Goal: Answer question/provide support

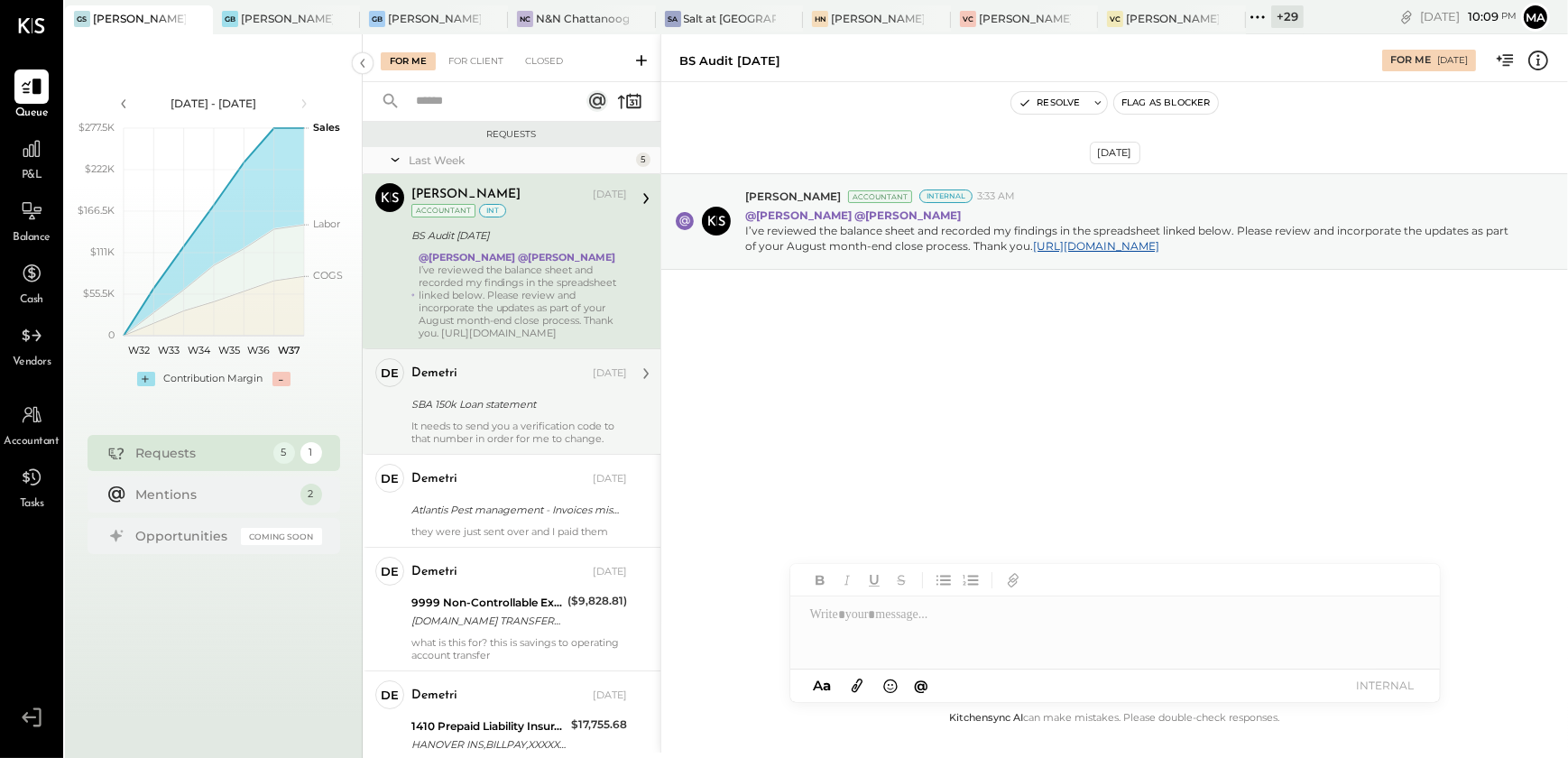
click at [478, 425] on div "It needs to send you a verification code to that number in order for me to chan…" at bounding box center [519, 432] width 216 height 25
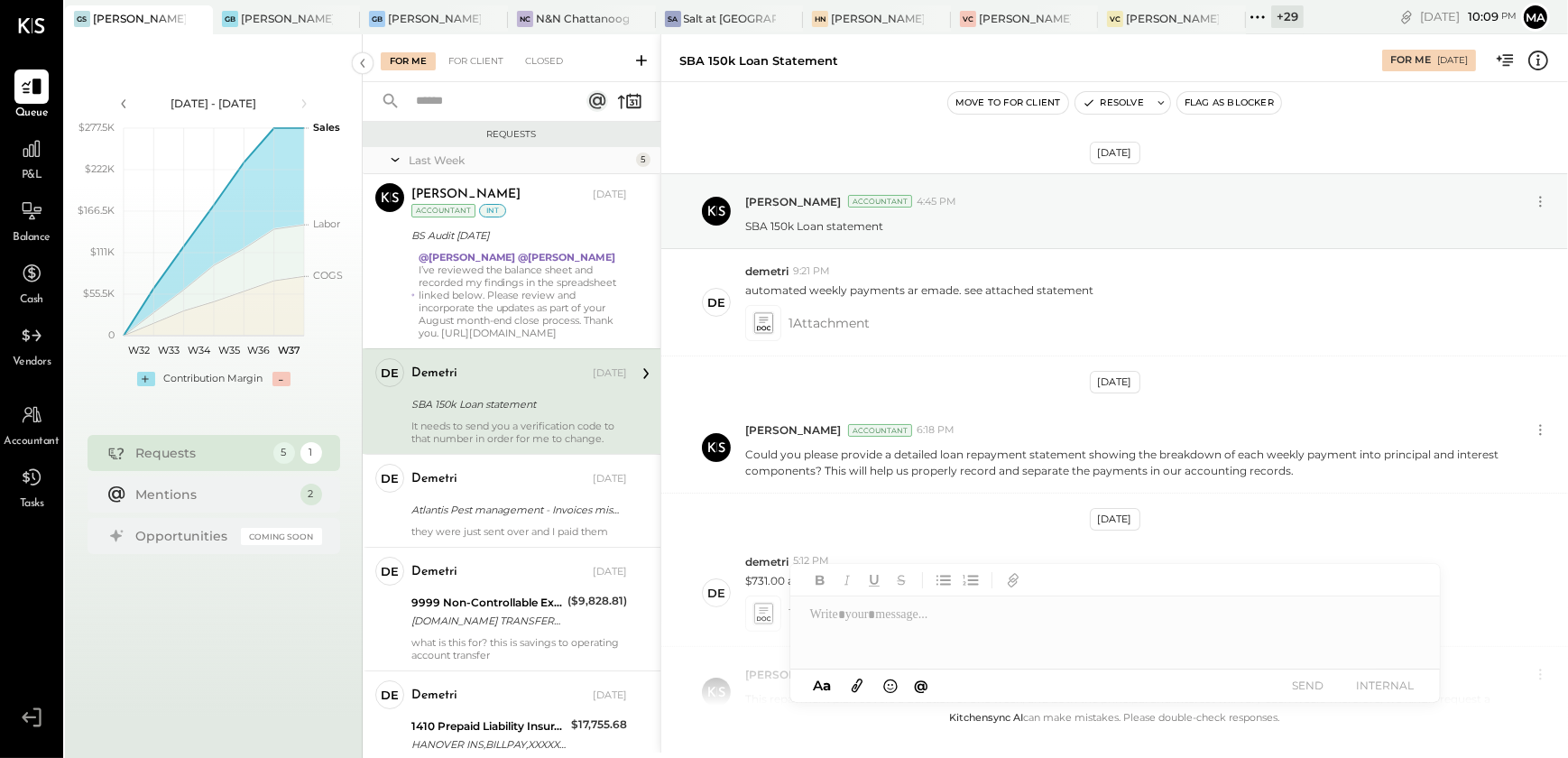
scroll to position [1086, 0]
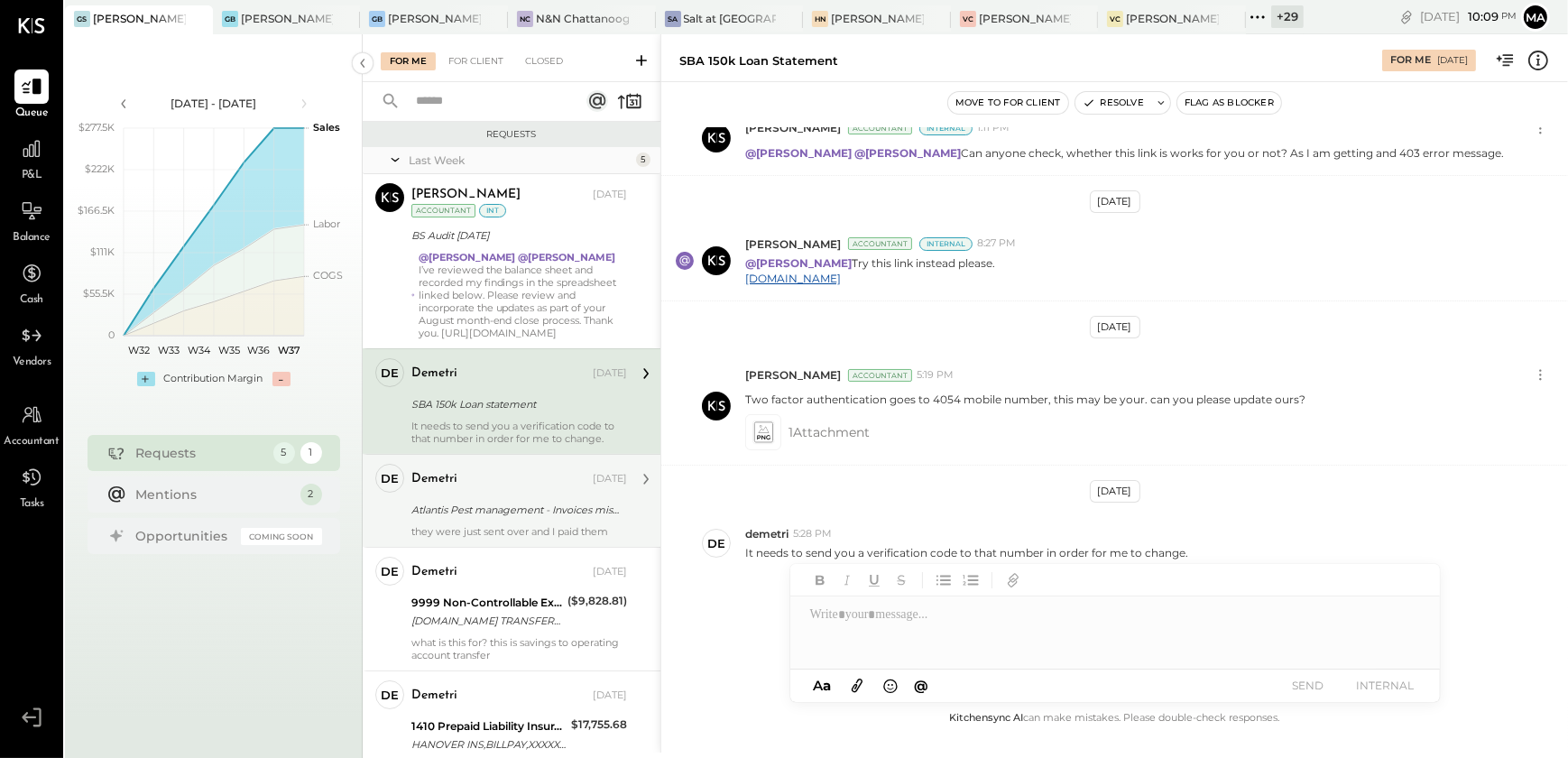
click at [506, 533] on div "they were just sent over and I paid them" at bounding box center [519, 531] width 216 height 12
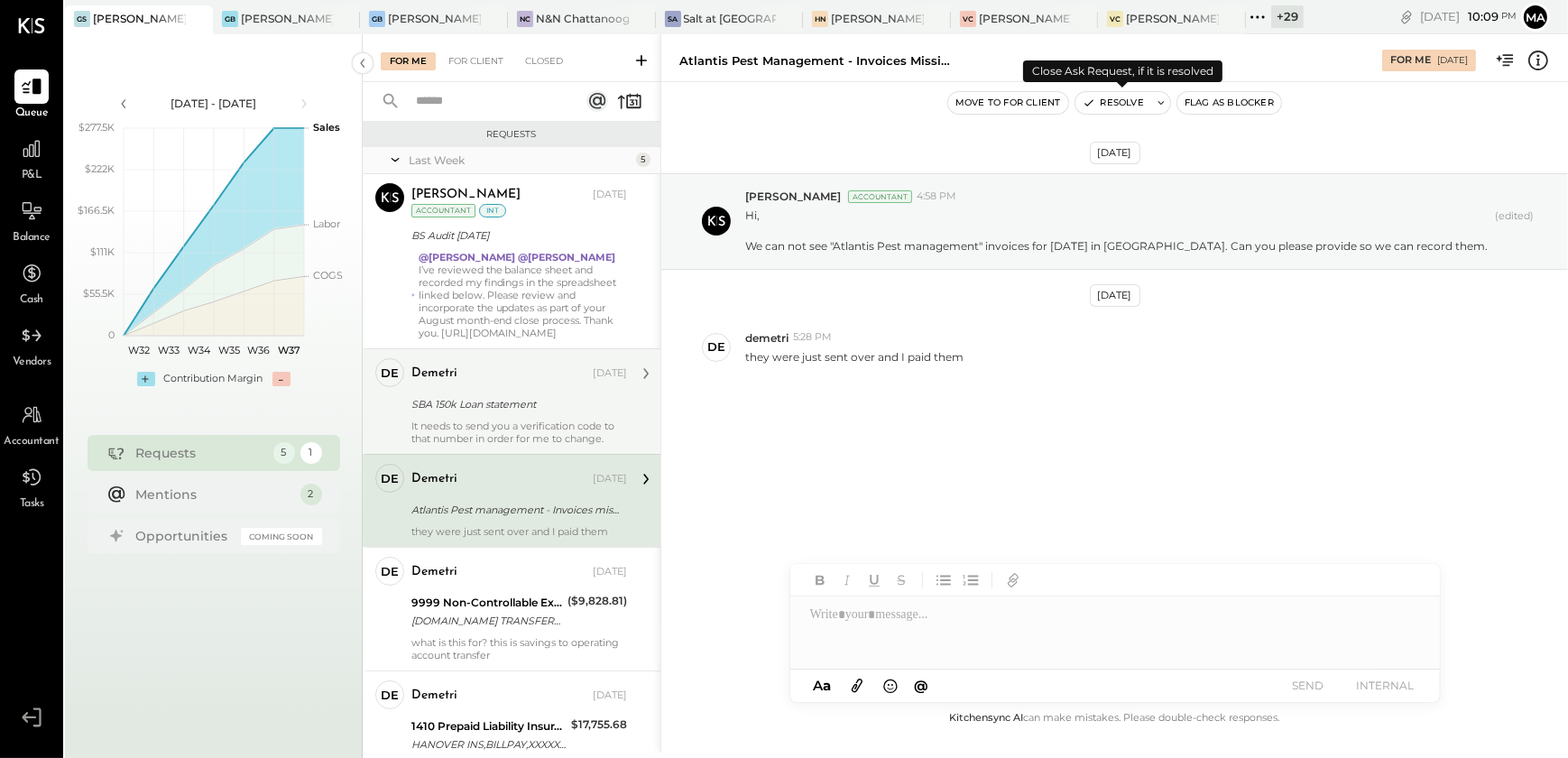
click at [1128, 101] on button "Resolve" at bounding box center [1113, 102] width 75 height 22
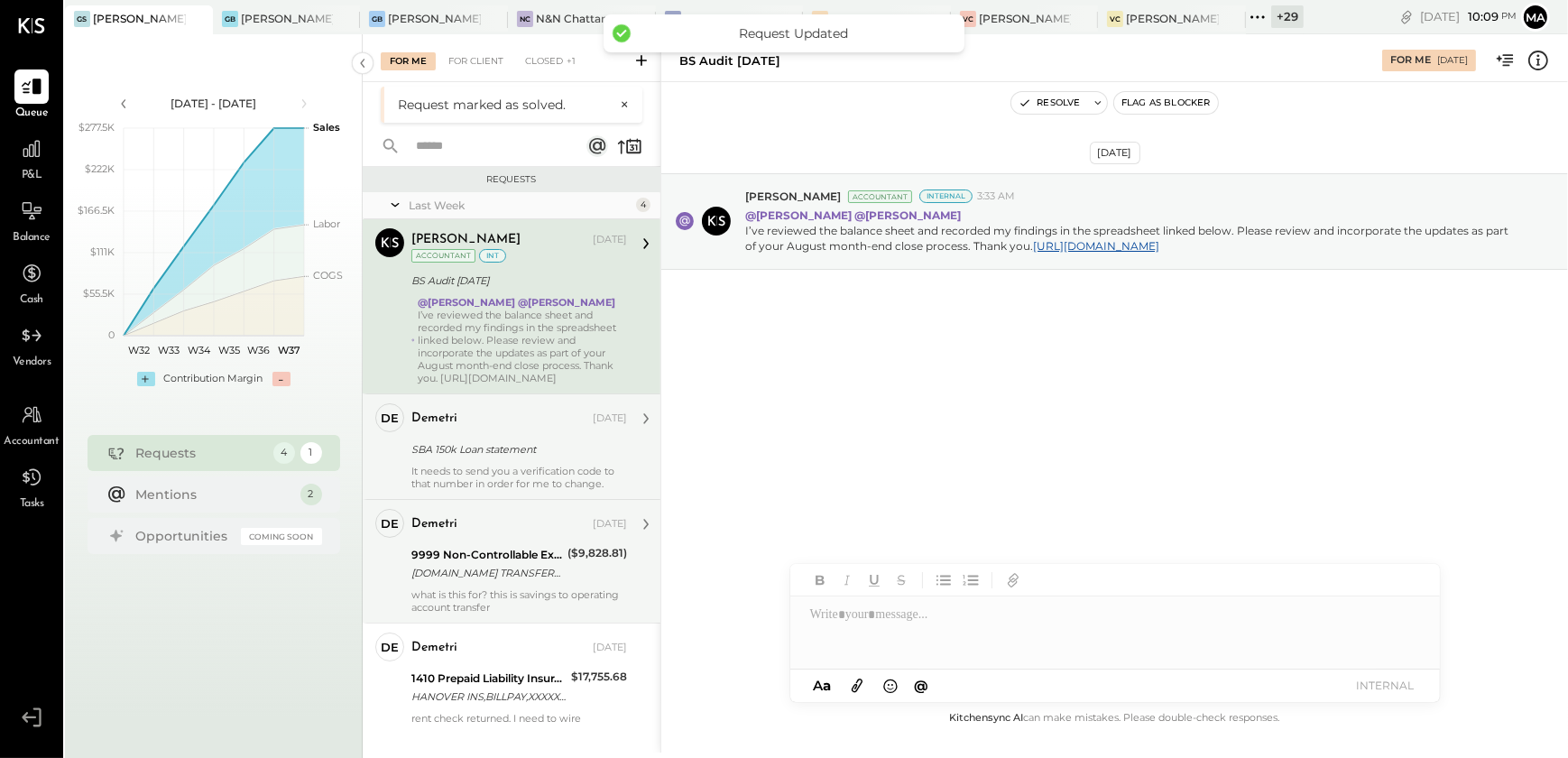
click at [490, 560] on div "9999 Non-Controllable Expenses:Other Income and Expenses:To Be Classified P&L" at bounding box center [487, 555] width 151 height 18
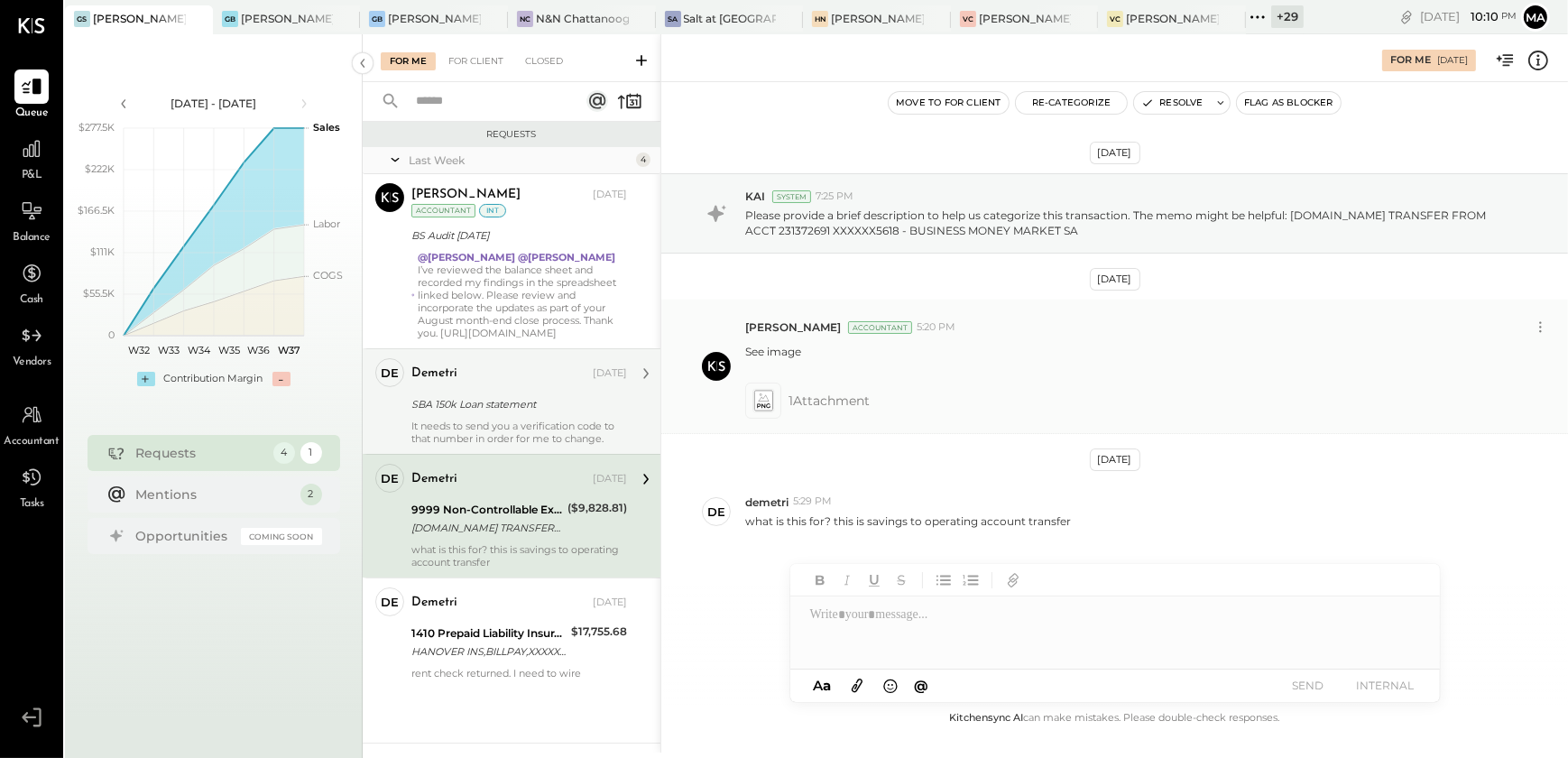
click at [767, 405] on icon at bounding box center [763, 400] width 19 height 21
click at [1538, 59] on icon at bounding box center [1538, 59] width 3 height 11
click at [767, 406] on icon at bounding box center [763, 400] width 19 height 21
click at [1537, 65] on icon at bounding box center [1538, 60] width 24 height 24
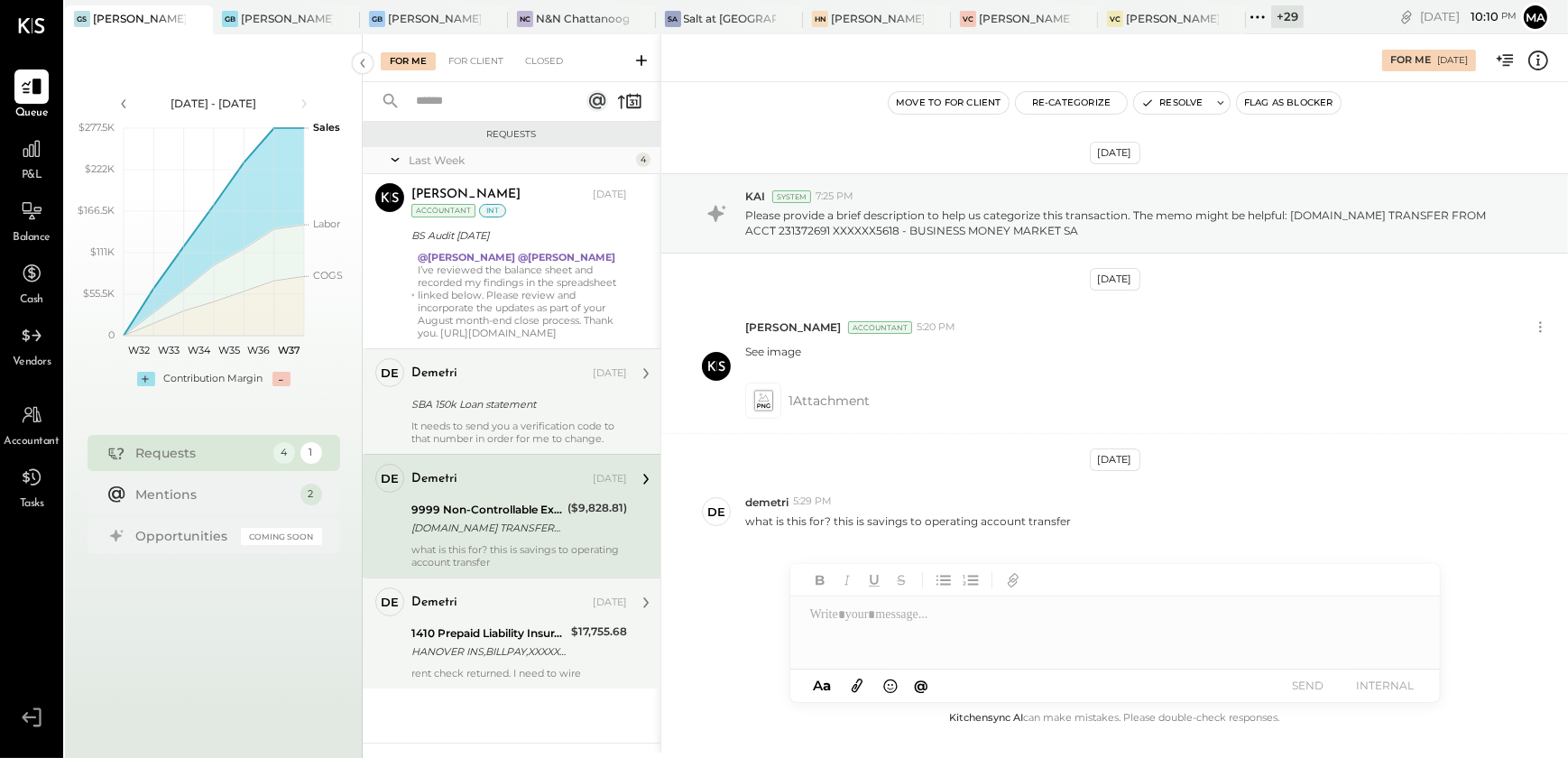
click at [537, 642] on div "HANOVER INS,BILLPAY,XXXXXX0160" at bounding box center [489, 651] width 155 height 18
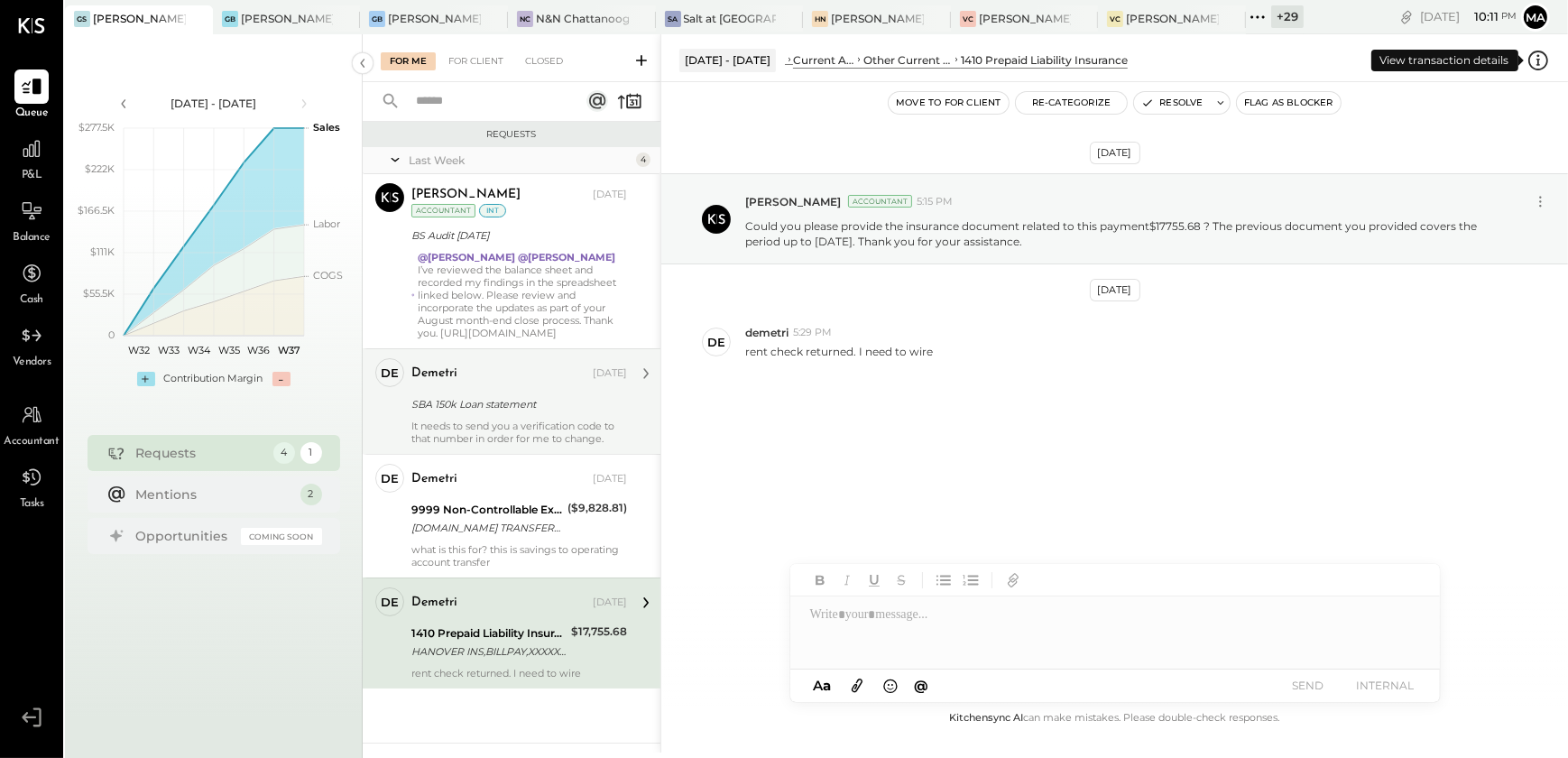
click at [1540, 64] on icon at bounding box center [1538, 60] width 24 height 24
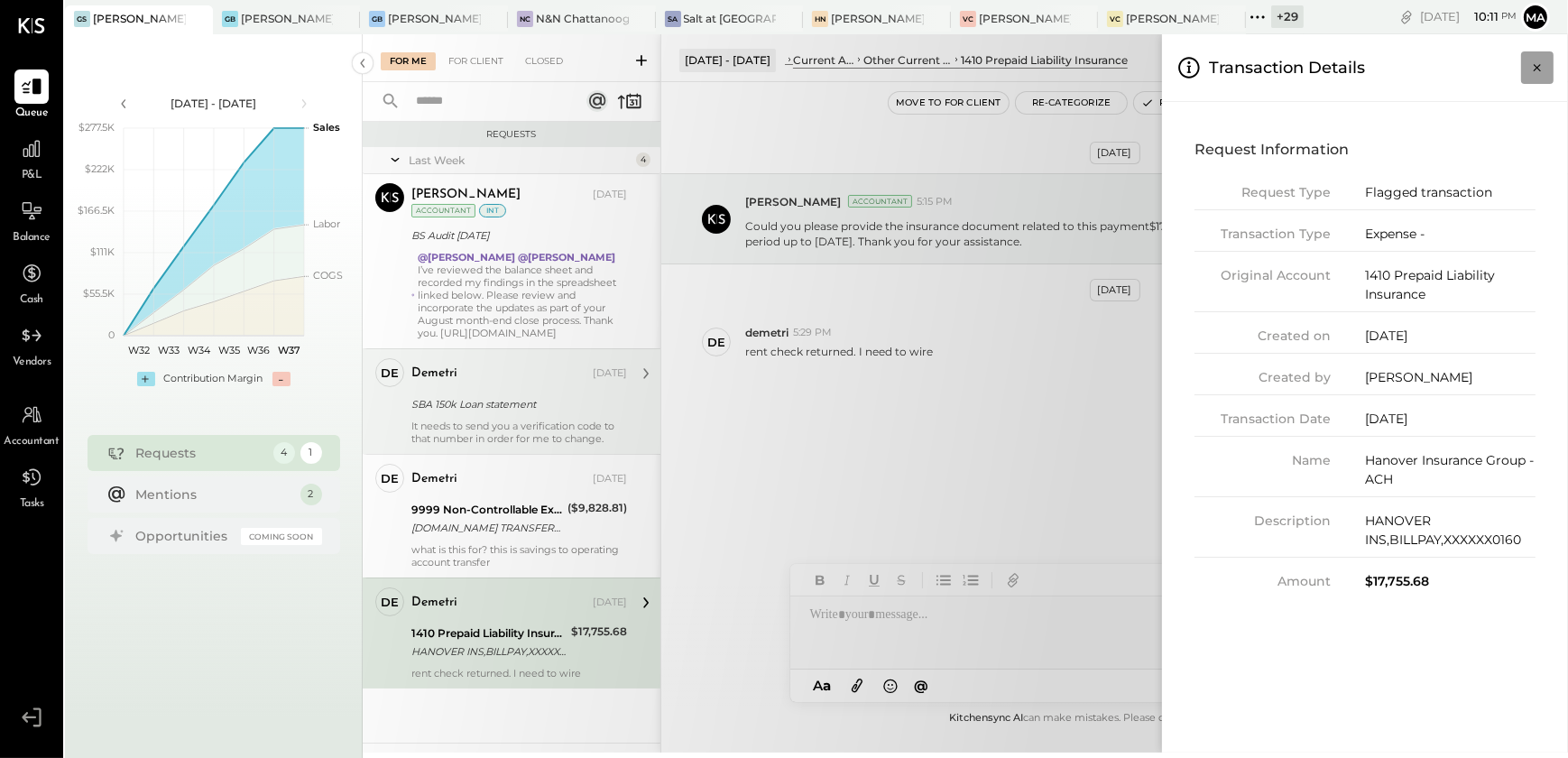
click at [1542, 66] on icon "Close panel" at bounding box center [1537, 67] width 18 height 18
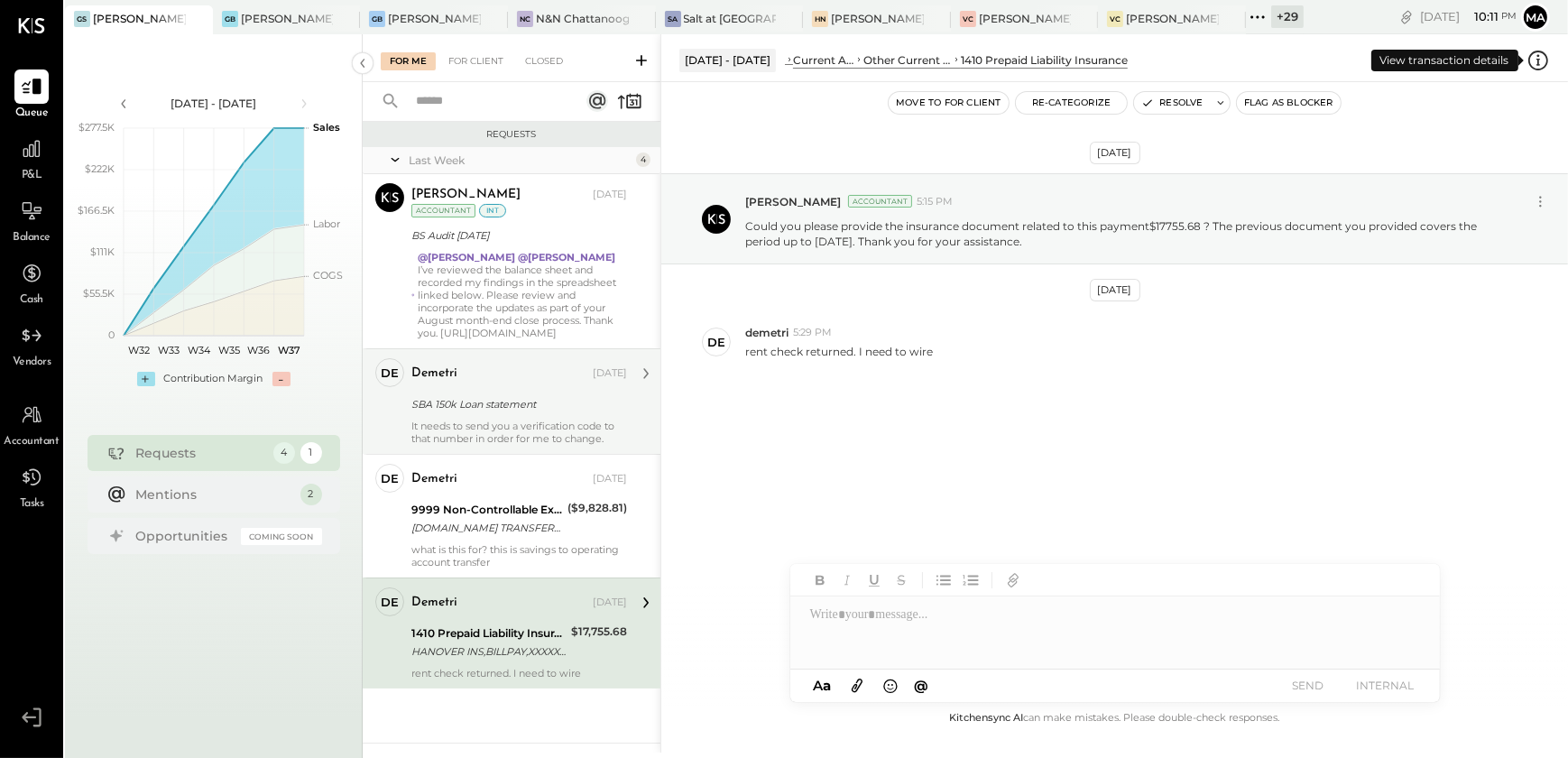
click at [1538, 62] on icon at bounding box center [1538, 59] width 3 height 11
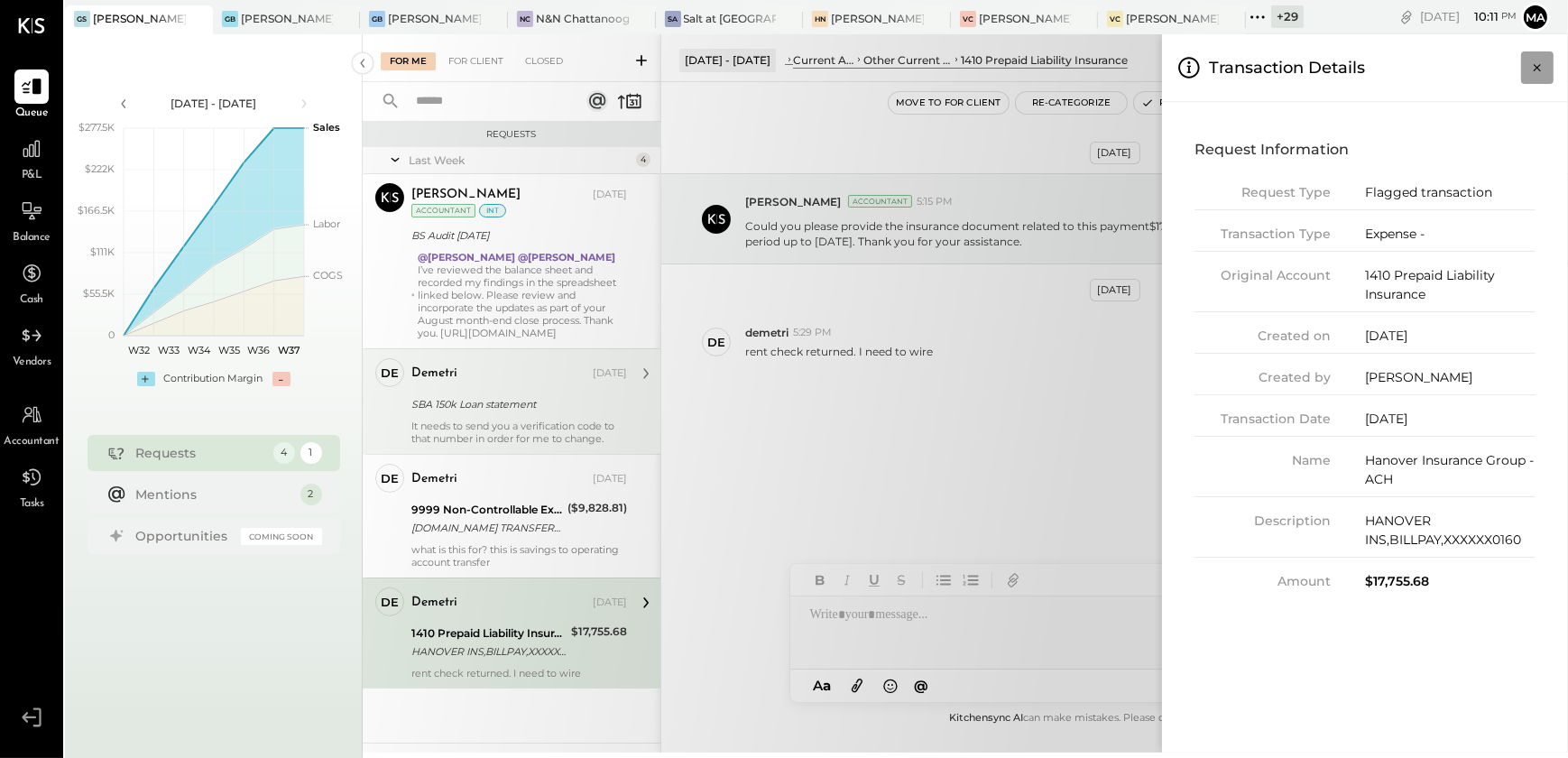
click at [1542, 64] on icon "Close panel" at bounding box center [1537, 67] width 18 height 18
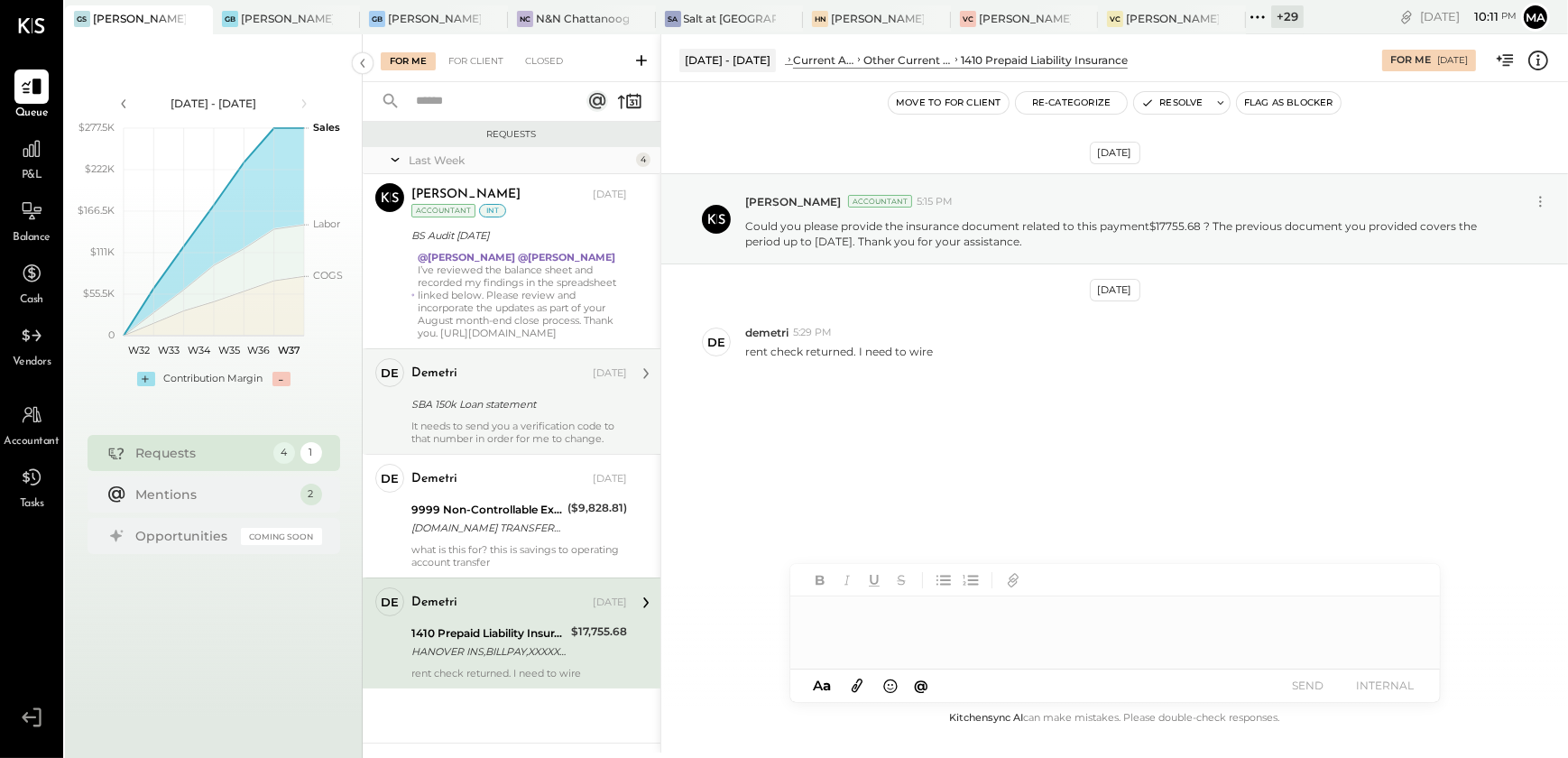
click at [860, 641] on div at bounding box center [1115, 633] width 650 height 73
click at [510, 433] on div "It needs to send you a verification code to that number in order for me to chan…" at bounding box center [519, 432] width 216 height 25
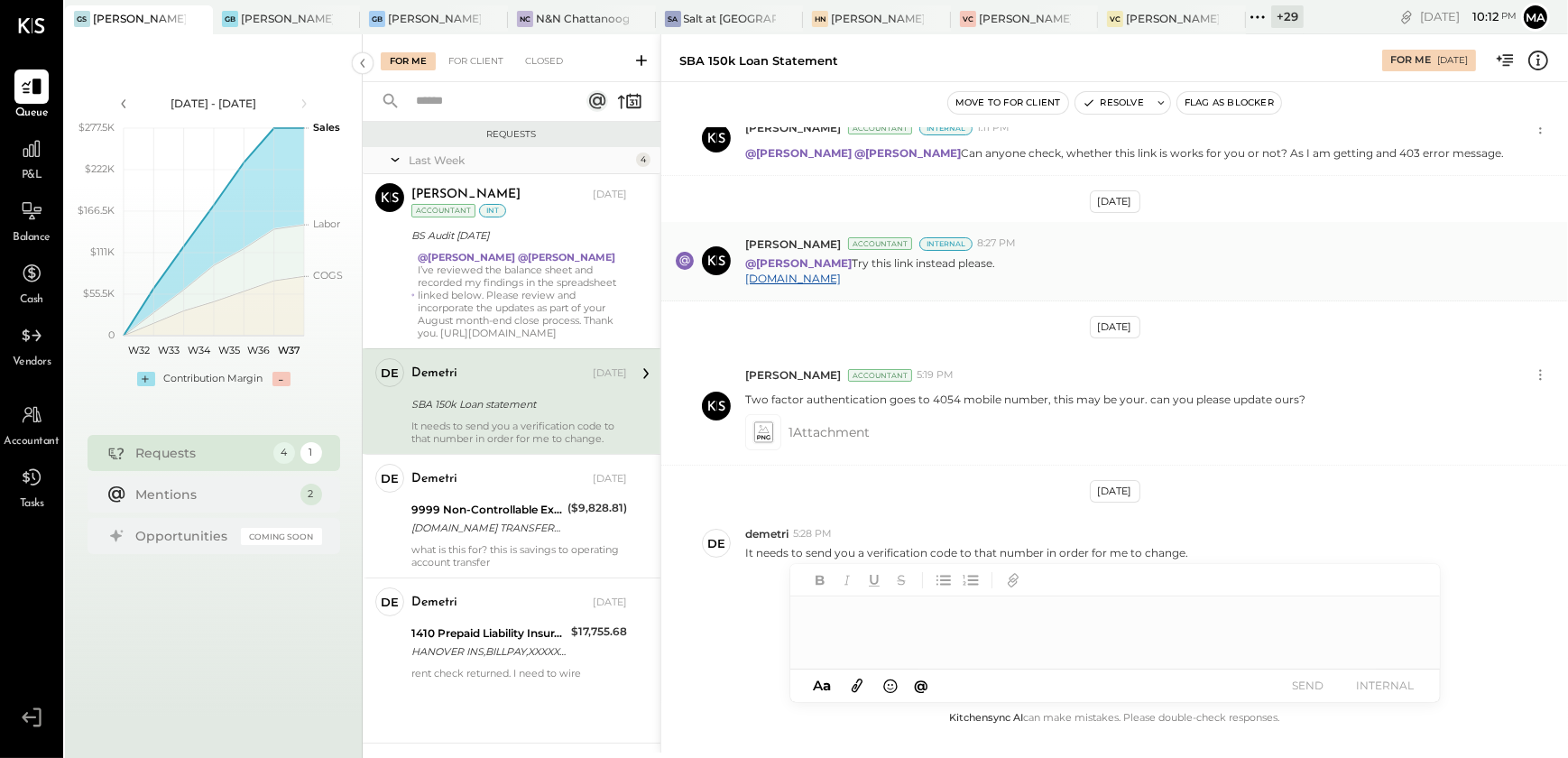
scroll to position [1086, 0]
click at [805, 434] on span "1 Attachment" at bounding box center [828, 432] width 81 height 36
click at [767, 423] on icon at bounding box center [763, 433] width 19 height 21
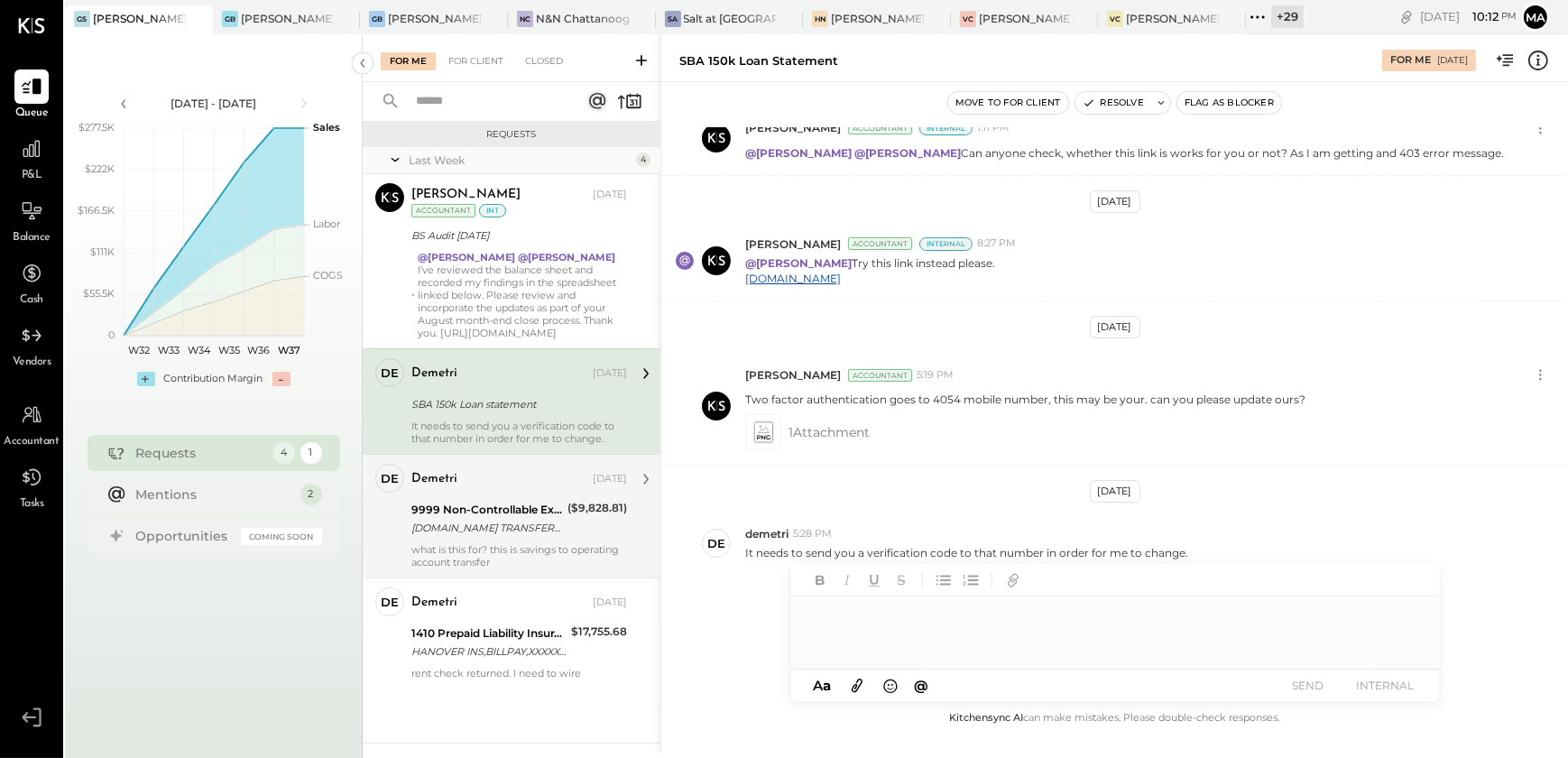
click at [535, 526] on div "[DOMAIN_NAME] TRANSFER FROM ACCT 231372691 XXXXXX5618 - BUSINESS MONEY MARKET SA" at bounding box center [487, 528] width 151 height 18
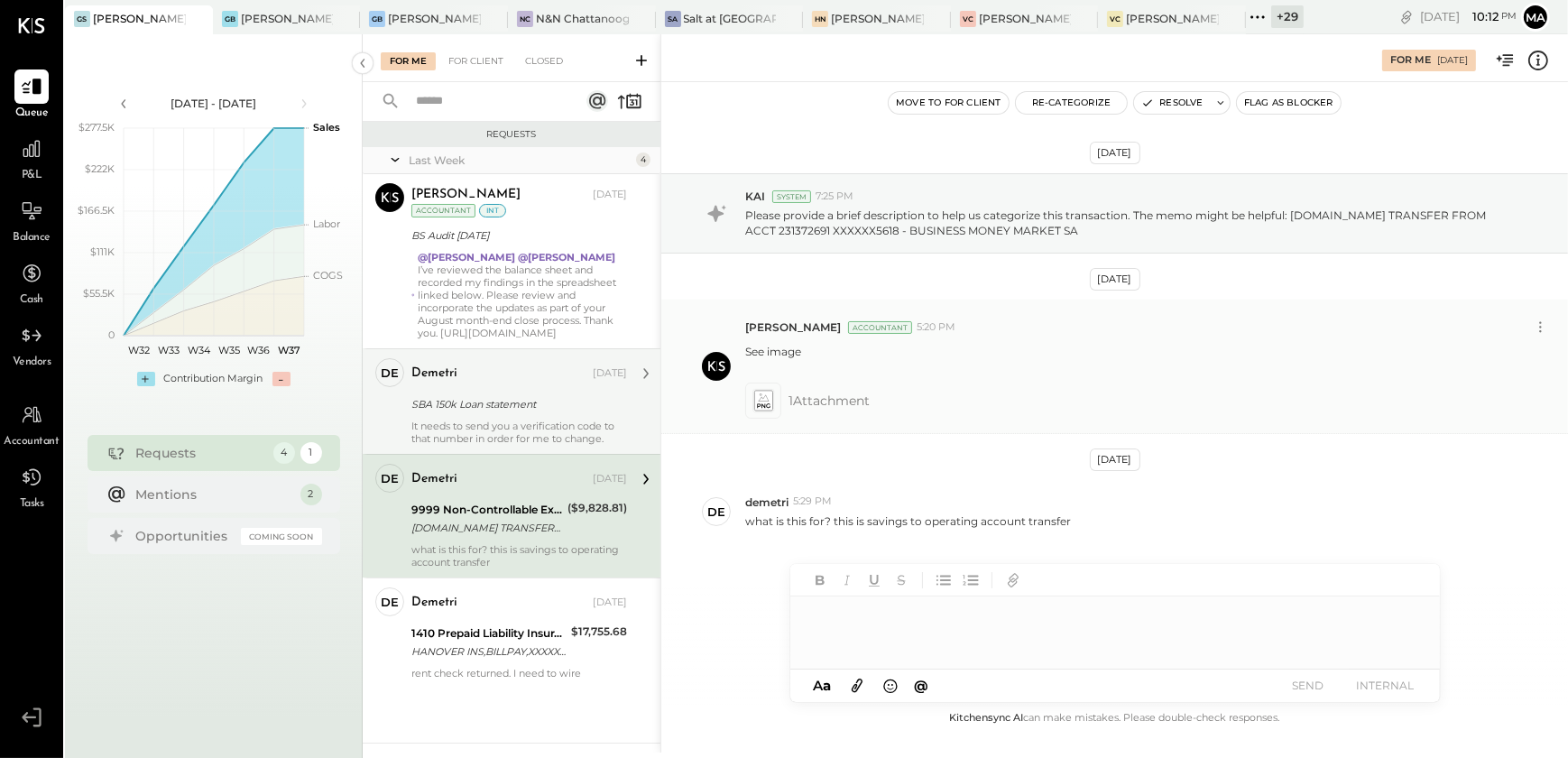
click at [774, 397] on icon at bounding box center [764, 401] width 23 height 25
click at [1541, 326] on icon at bounding box center [1540, 327] width 2 height 2
click at [1494, 388] on button "Delete Message..." at bounding box center [1494, 388] width 122 height 30
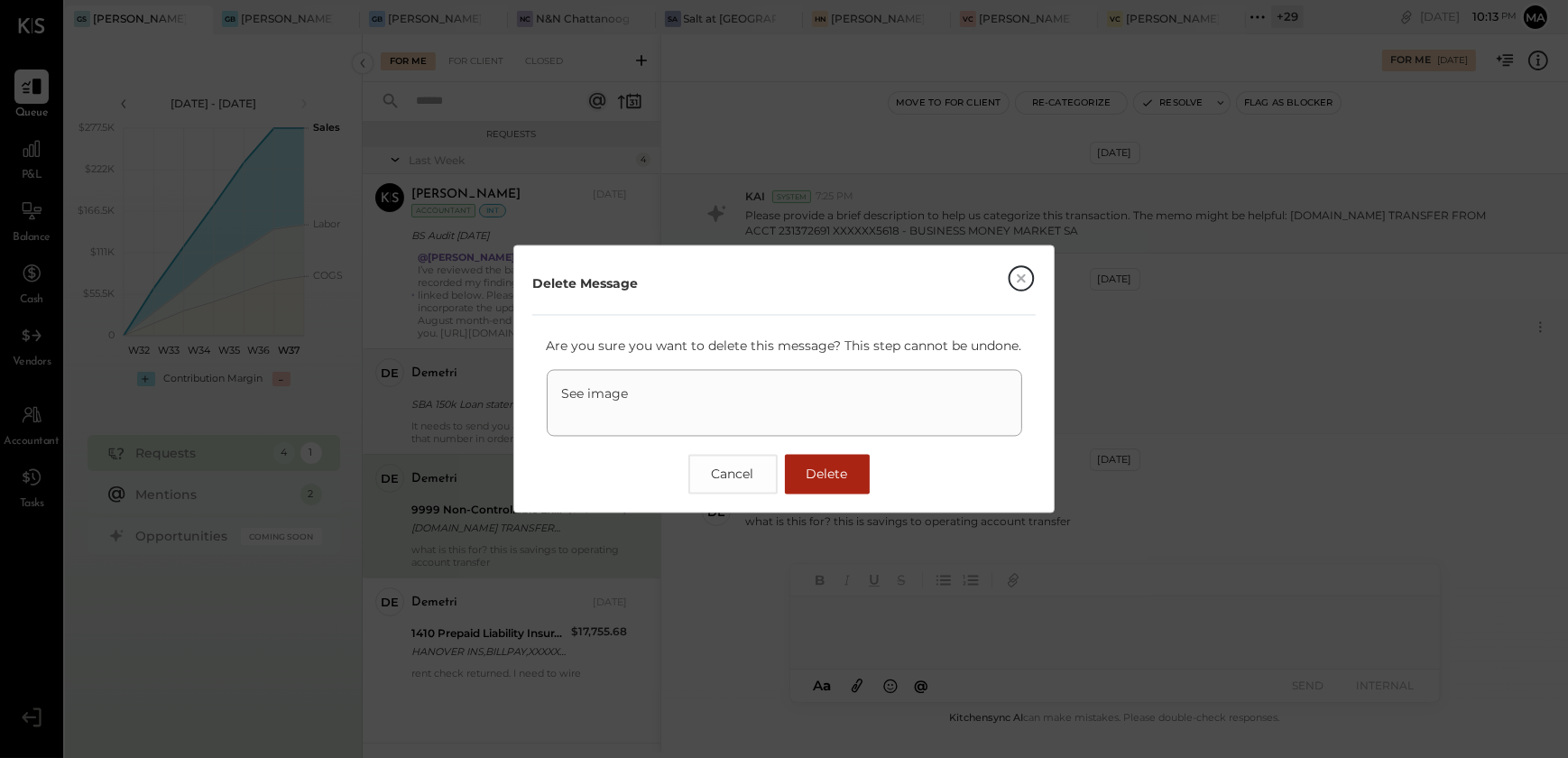
click at [825, 473] on span "Delete" at bounding box center [826, 474] width 41 height 16
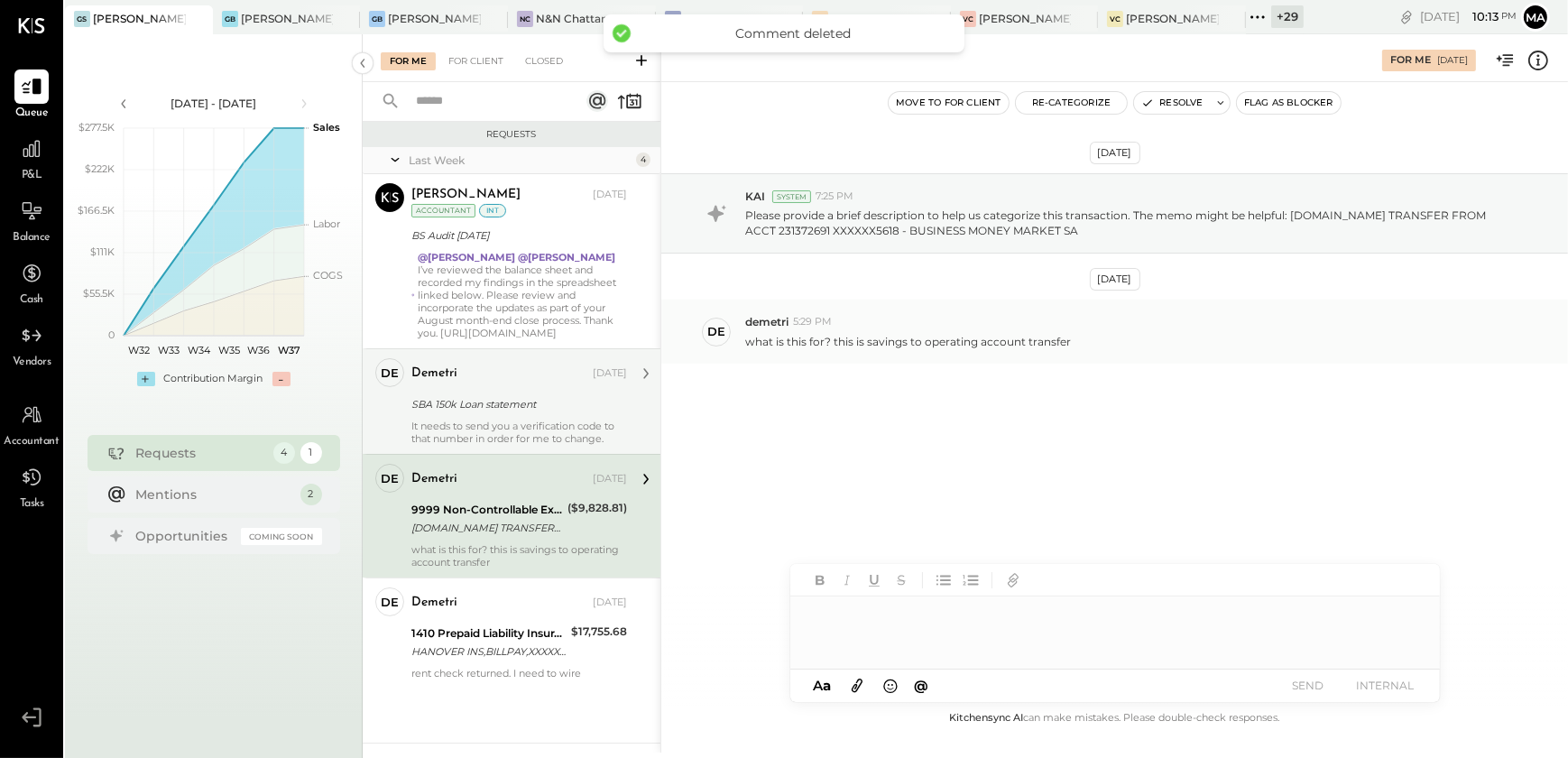
click at [1545, 71] on icon at bounding box center [1538, 60] width 24 height 24
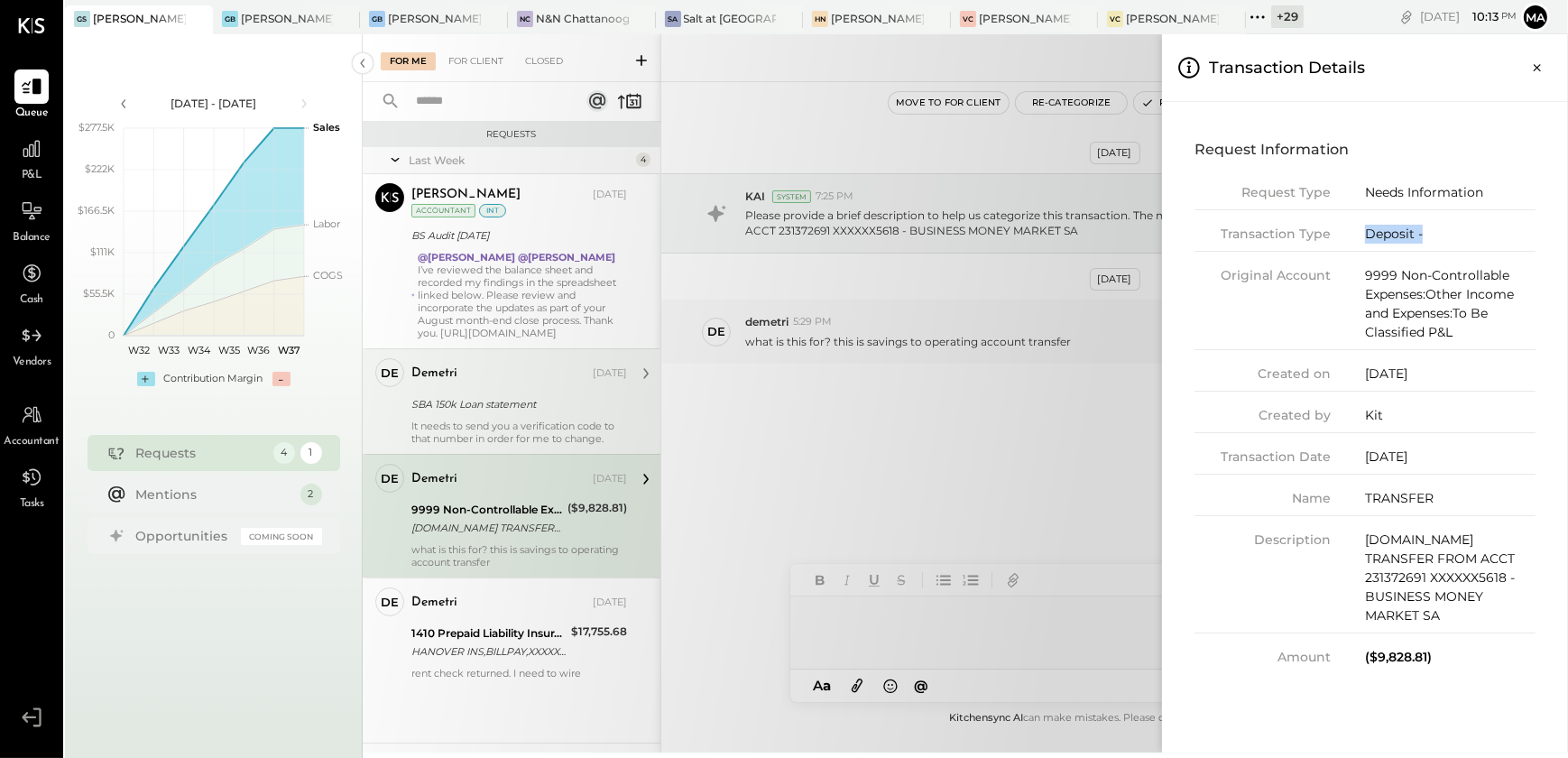
drag, startPoint x: 1351, startPoint y: 235, endPoint x: 1442, endPoint y: 241, distance: 91.2
click at [1442, 241] on div "Transaction Type Deposit -" at bounding box center [1365, 238] width 341 height 27
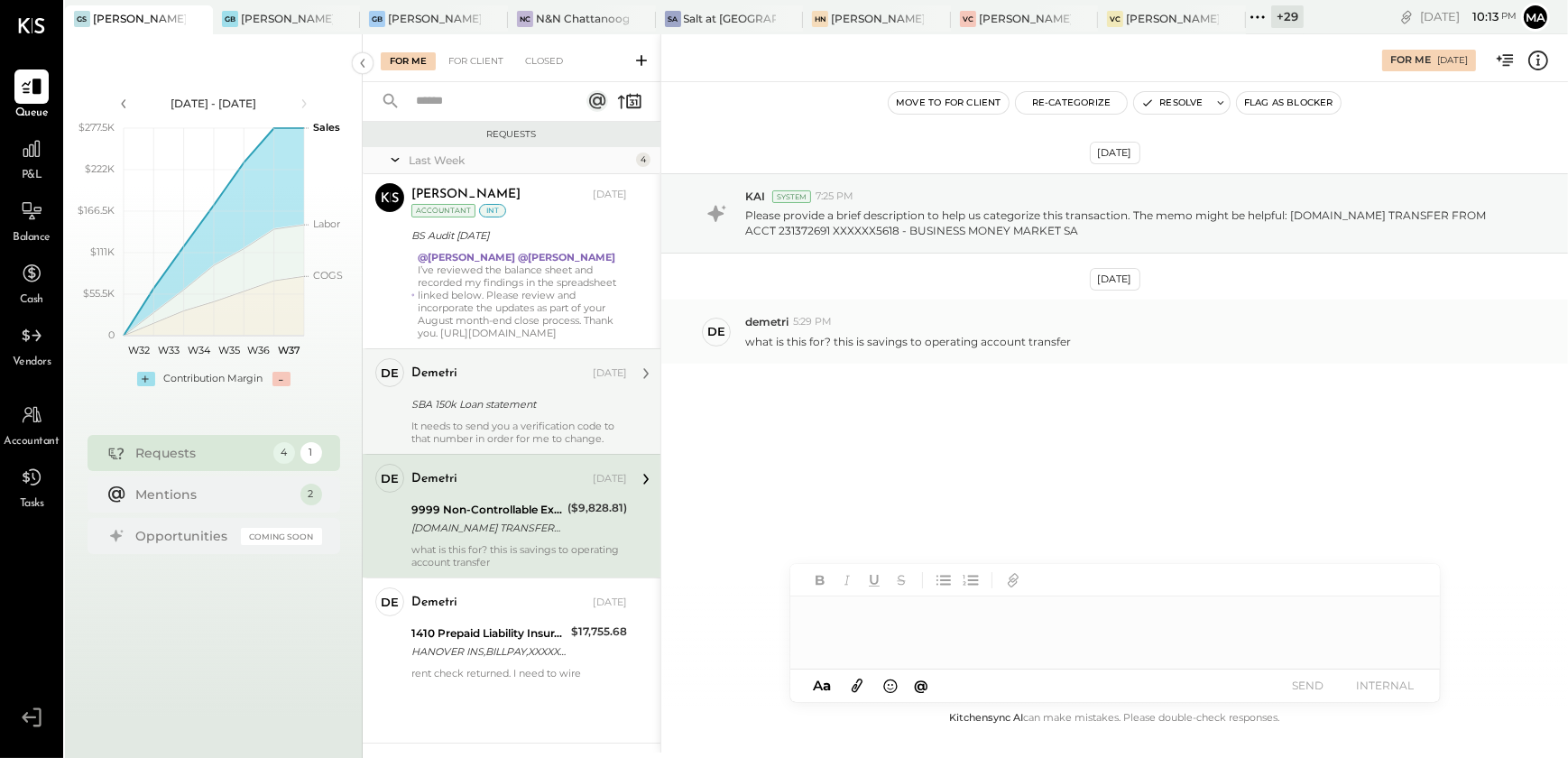
click at [875, 625] on div at bounding box center [1115, 633] width 650 height 73
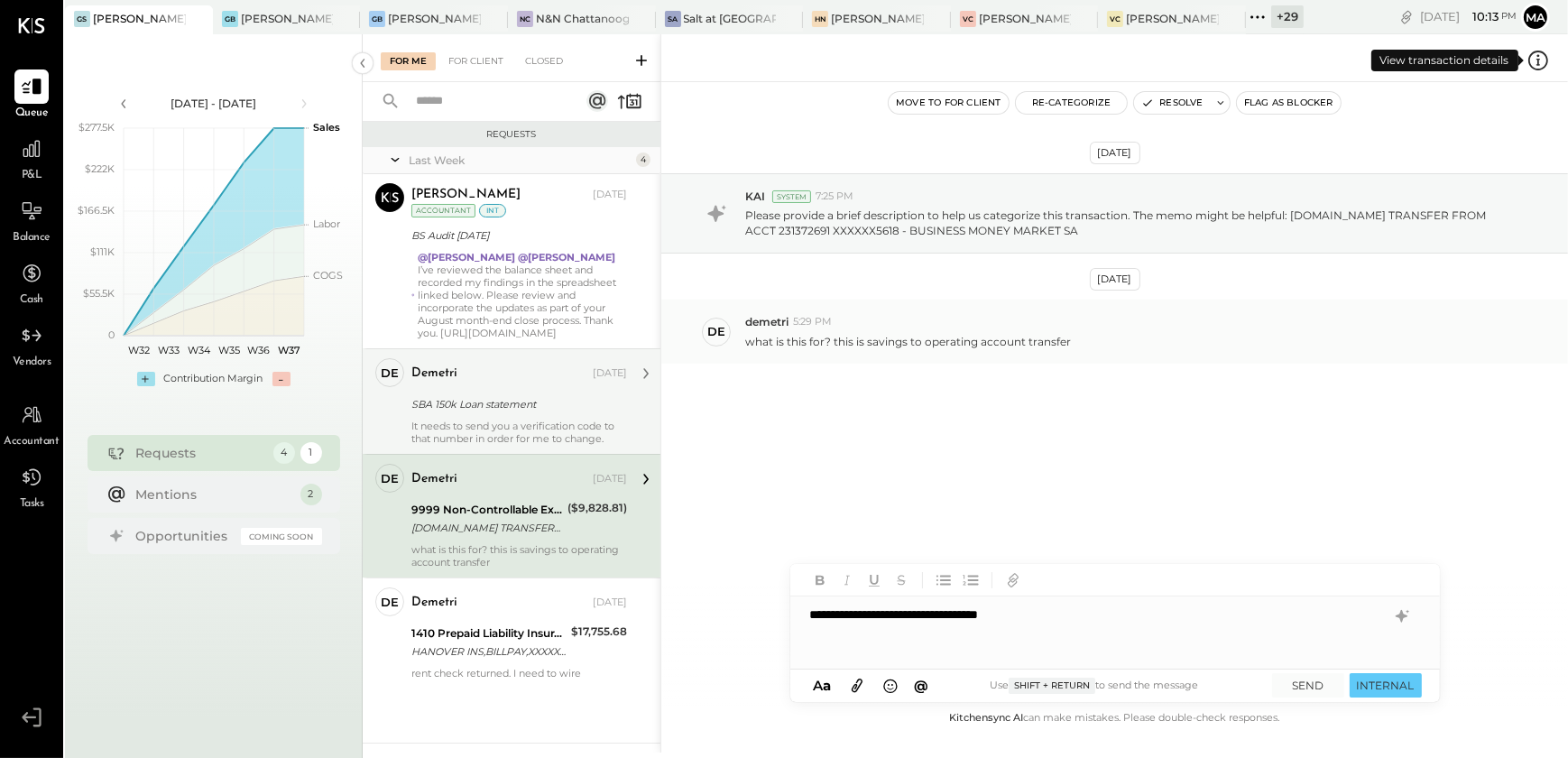
click at [1530, 66] on icon at bounding box center [1538, 60] width 24 height 24
click at [1056, 611] on div "**********" at bounding box center [1115, 633] width 650 height 73
click at [1536, 58] on icon at bounding box center [1538, 60] width 24 height 24
drag, startPoint x: 1065, startPoint y: 614, endPoint x: 1178, endPoint y: 620, distance: 113.2
click at [1178, 620] on div "**********" at bounding box center [1115, 633] width 650 height 73
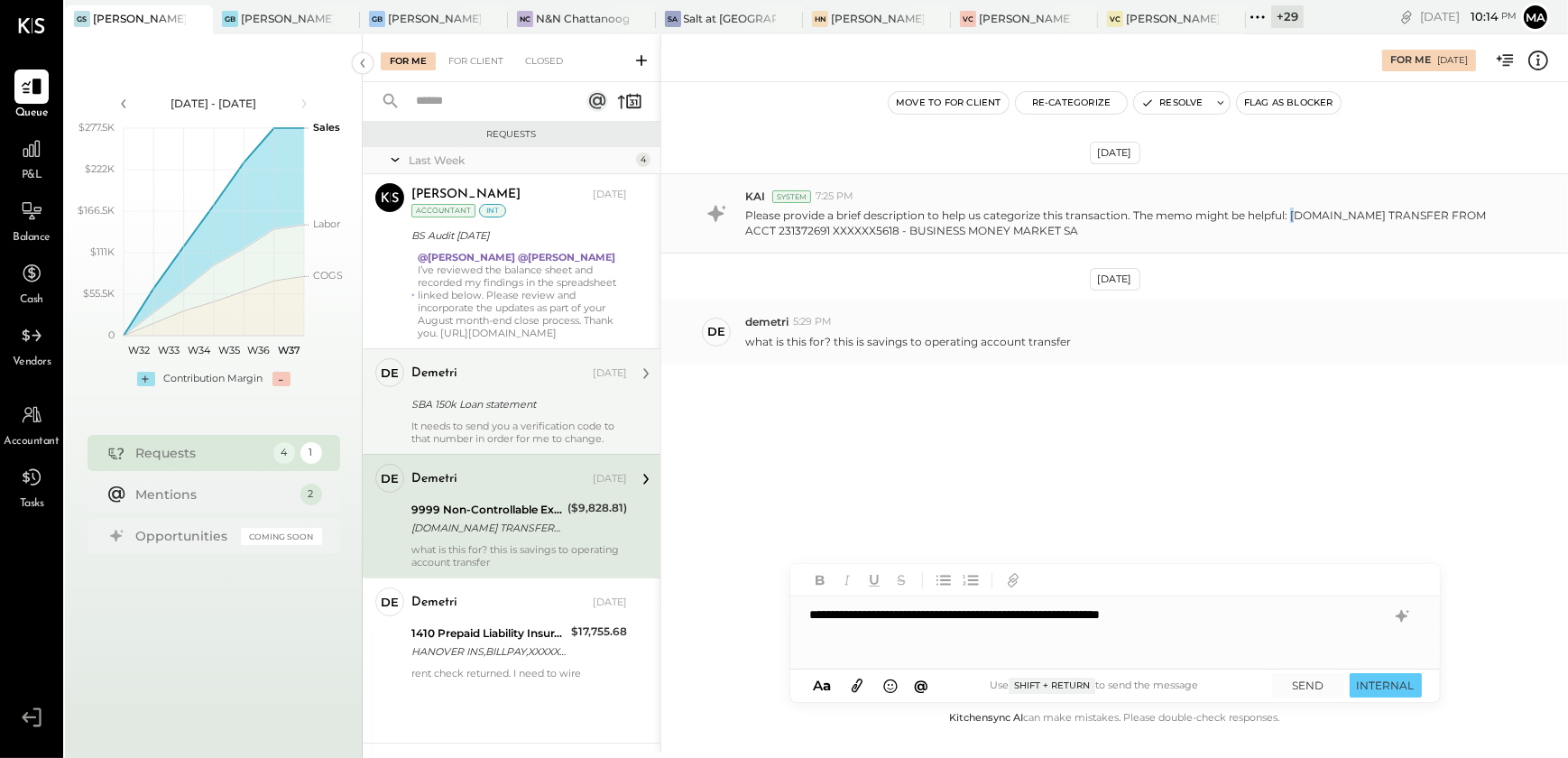
drag, startPoint x: 1294, startPoint y: 207, endPoint x: 1292, endPoint y: 216, distance: 9.2
click at [1292, 216] on p "Please provide a brief description to help us categorize this transaction. The …" at bounding box center [1129, 222] width 768 height 31
drag, startPoint x: 1291, startPoint y: 215, endPoint x: 1423, endPoint y: 226, distance: 132.5
click at [1423, 226] on p "Please provide a brief description to help us categorize this transaction. The …" at bounding box center [1129, 222] width 768 height 31
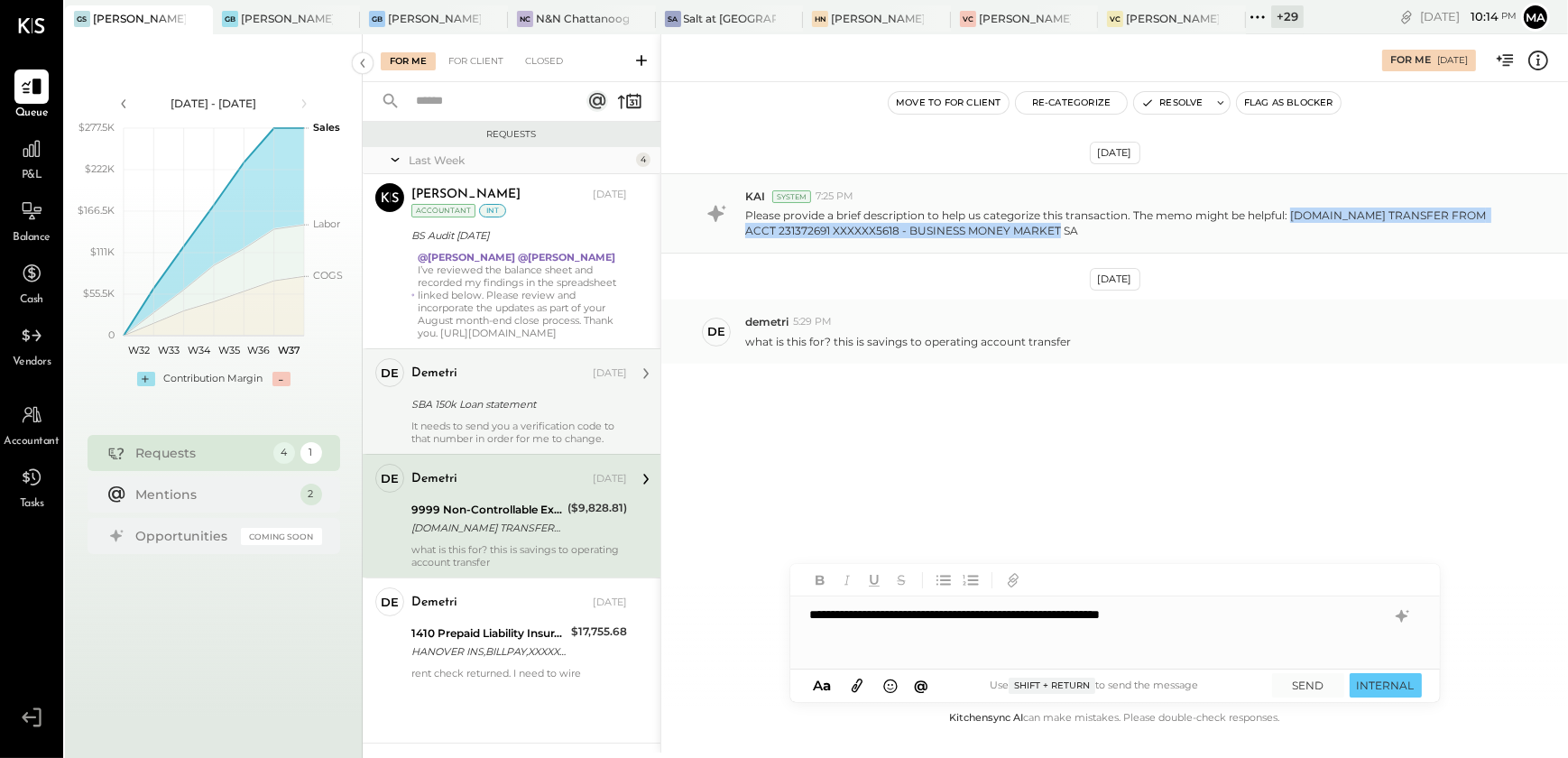
copy p "[DOMAIN_NAME] TRANSFER FROM ACCT 231372691 XXXXXX5618 - BUSINESS MONEY MARKET SA"
click at [1228, 618] on div "**********" at bounding box center [1115, 633] width 650 height 73
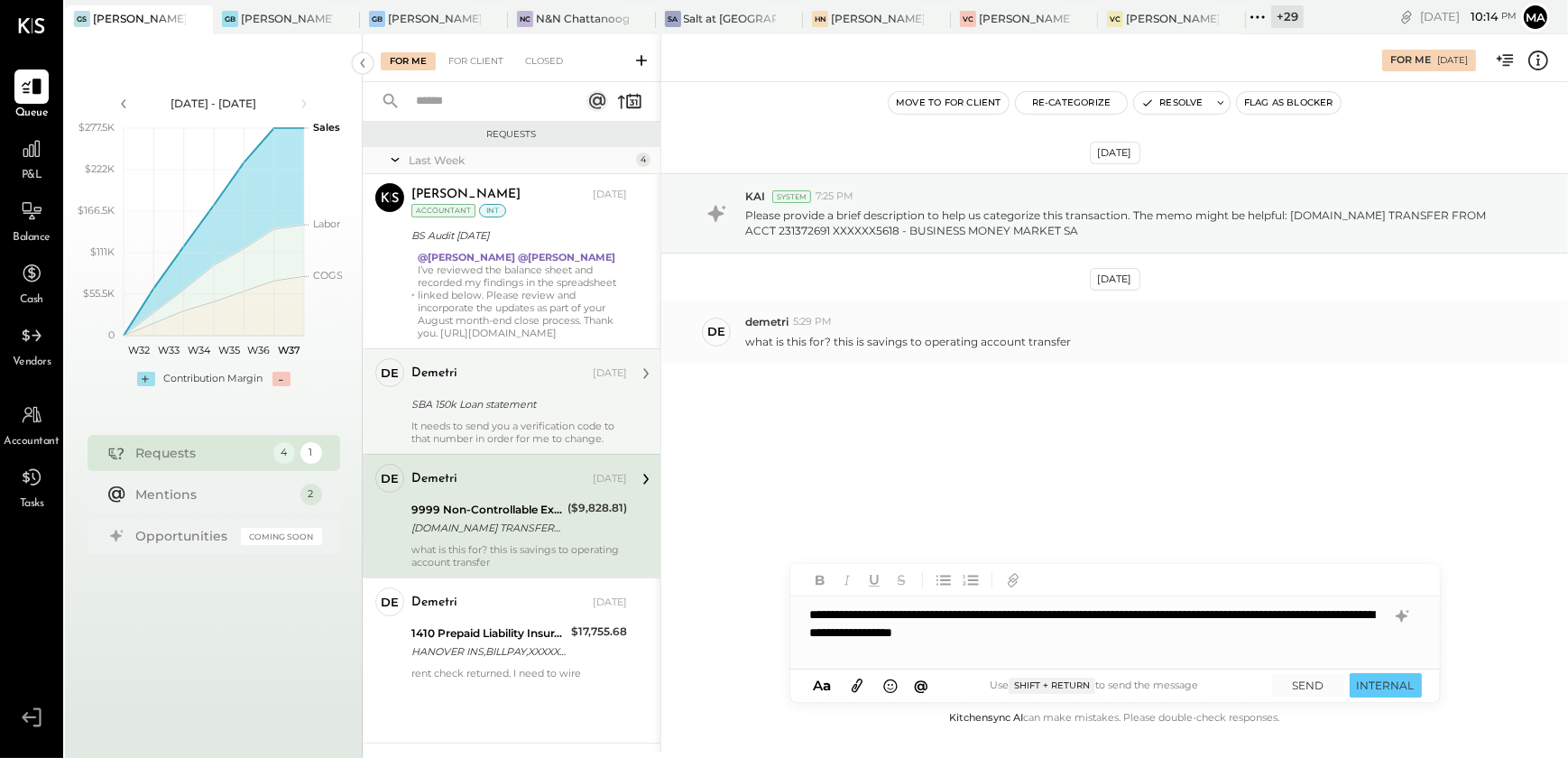
click at [1176, 615] on div "**********" at bounding box center [1115, 633] width 650 height 73
click at [1330, 625] on div "**********" at bounding box center [1115, 633] width 650 height 73
click at [1219, 99] on icon at bounding box center [1221, 102] width 12 height 12
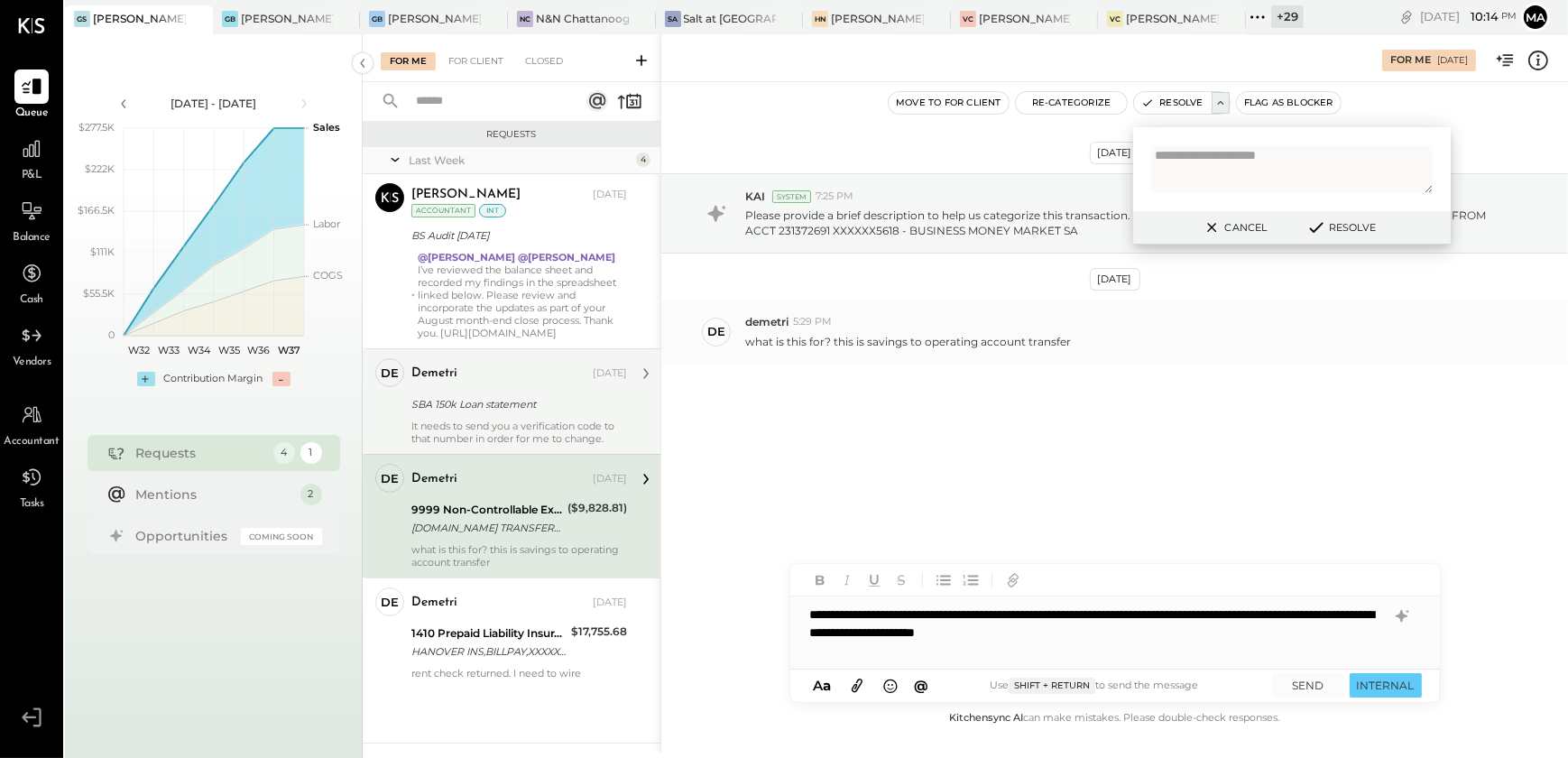
click at [1039, 140] on div "[DATE] KAI System 7:25 PM Please provide a brief description to help us categor…" at bounding box center [1115, 313] width 907 height 372
click at [1080, 98] on button "Re-Categorize" at bounding box center [1072, 102] width 112 height 22
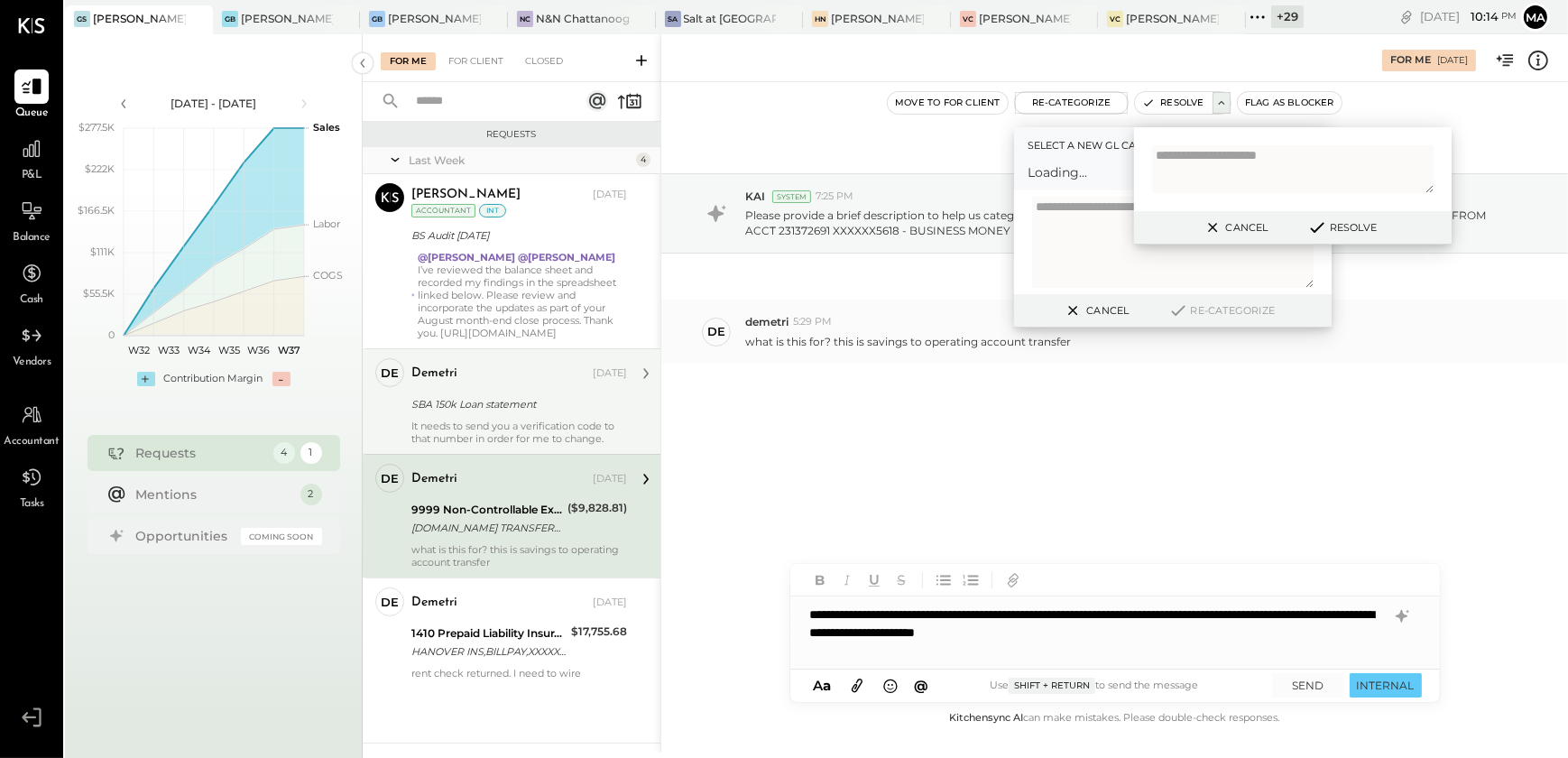
click at [1012, 443] on div "[DATE] KAI System 7:25 PM Please provide a brief description to help us categor…" at bounding box center [1115, 313] width 907 height 372
click at [1002, 414] on div "[DATE] KAI System 7:25 PM Please provide a brief description to help us categor…" at bounding box center [1115, 313] width 907 height 372
click at [1336, 630] on div "**********" at bounding box center [1115, 633] width 650 height 73
click at [1242, 225] on button "Cancel" at bounding box center [1235, 227] width 77 height 24
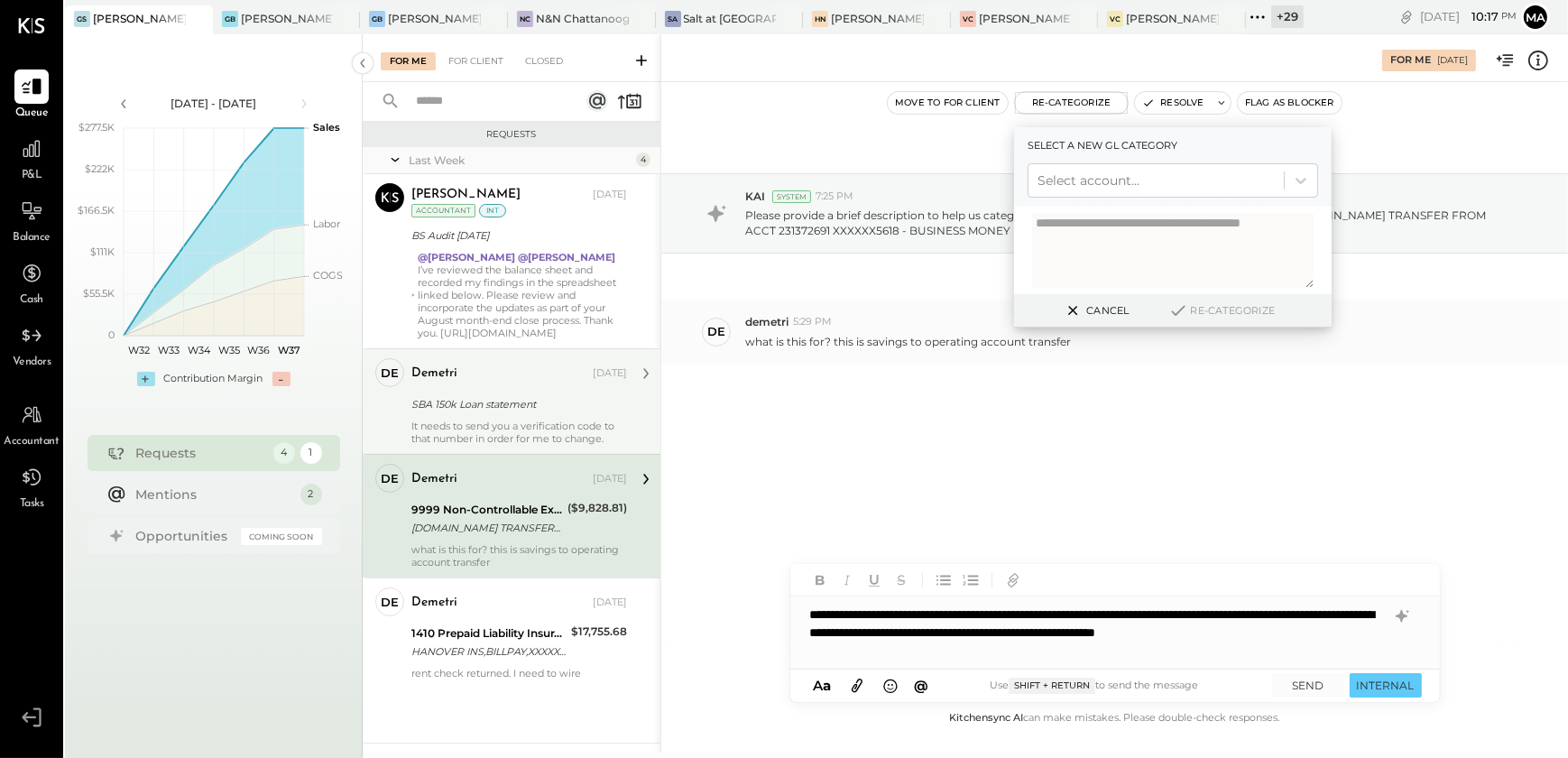
click at [1065, 513] on div "[DATE] KAI System 7:25 PM Please provide a brief description to help us categor…" at bounding box center [1115, 394] width 907 height 625
click at [1327, 691] on button "SEND" at bounding box center [1308, 685] width 73 height 25
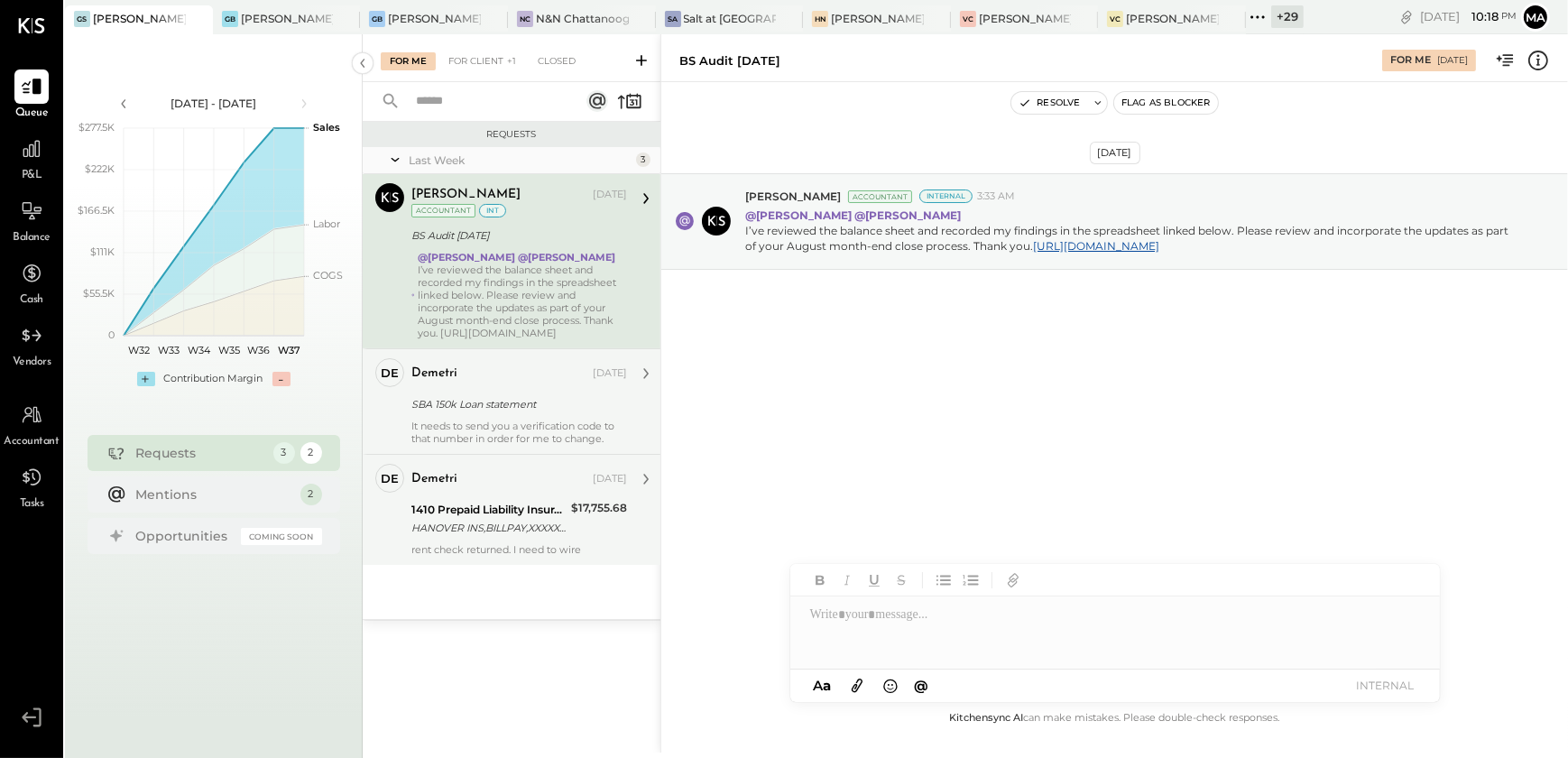
click at [524, 478] on div "demetri" at bounding box center [500, 479] width 178 height 18
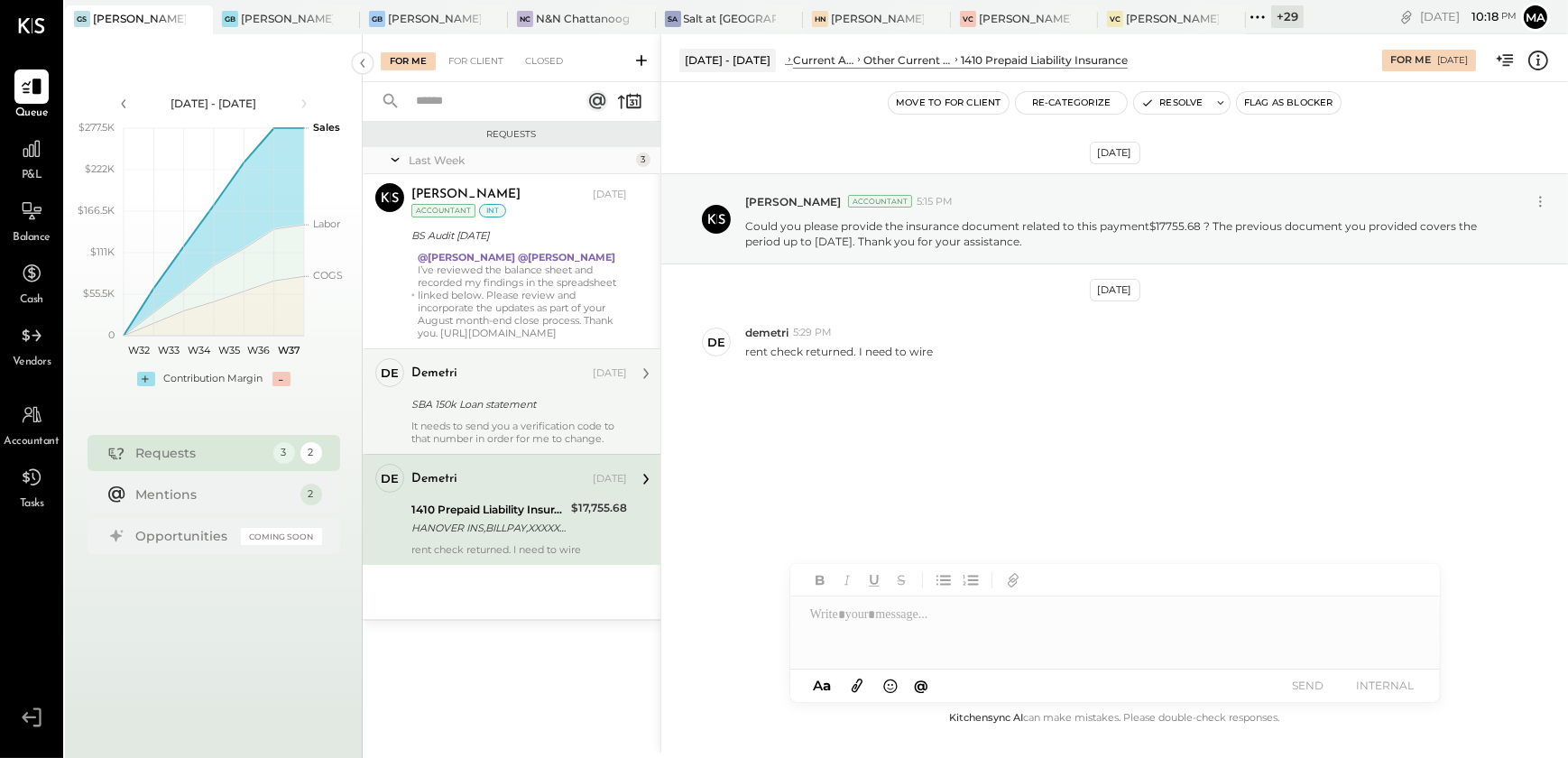
click at [542, 409] on div "SBA 150k Loan statement" at bounding box center [516, 404] width 210 height 18
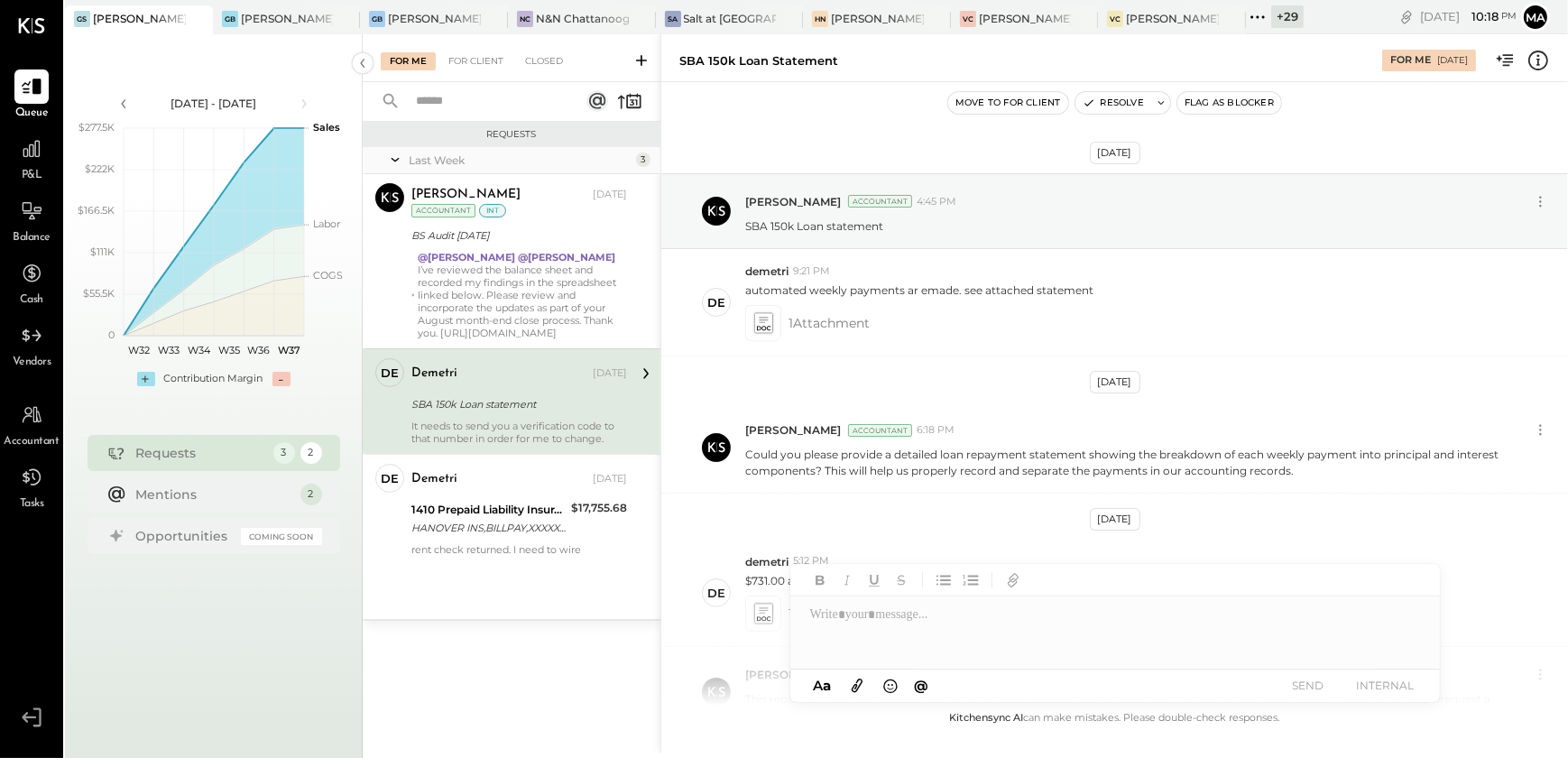
scroll to position [1086, 0]
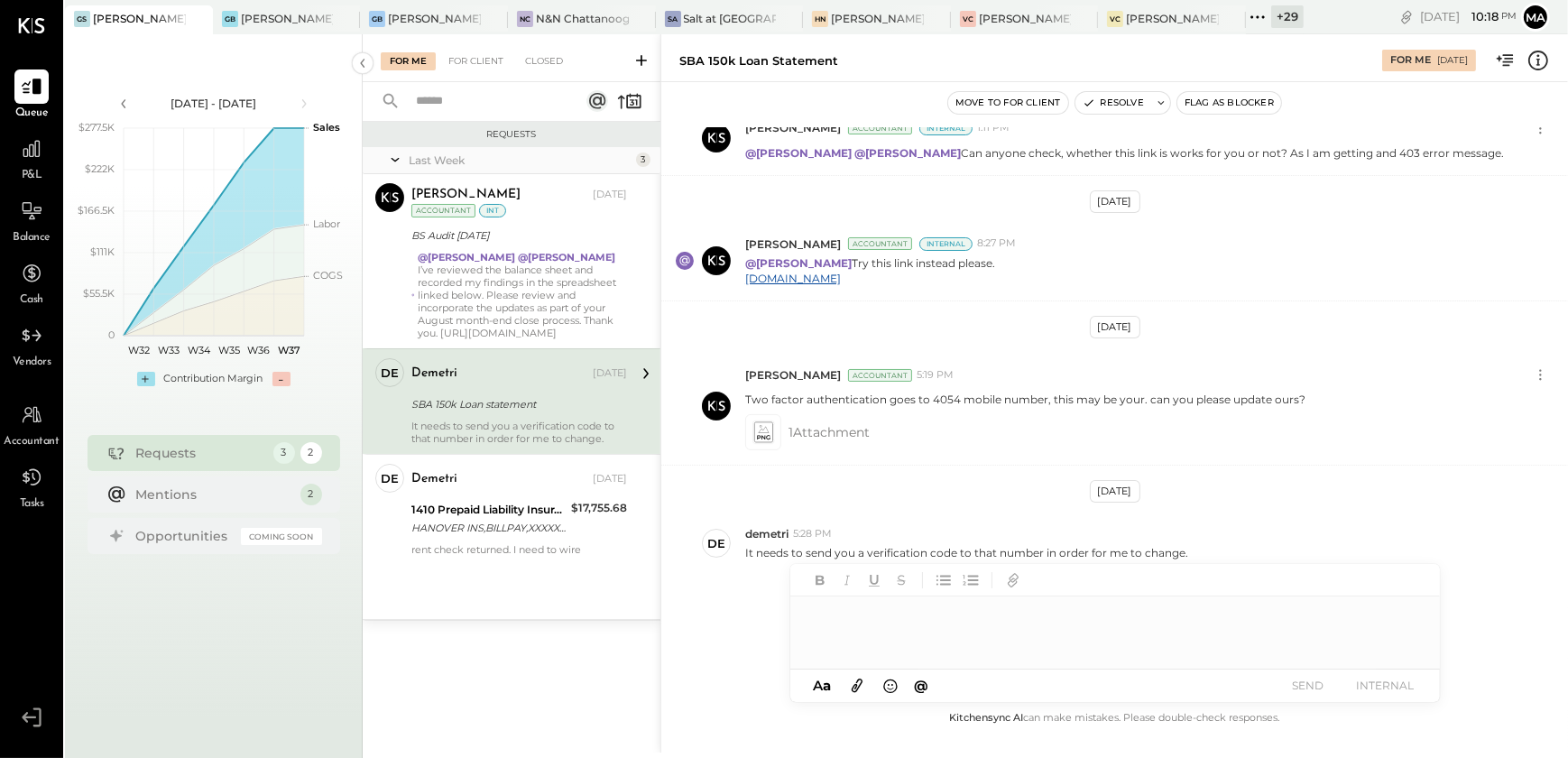
click at [898, 612] on div at bounding box center [1115, 633] width 650 height 73
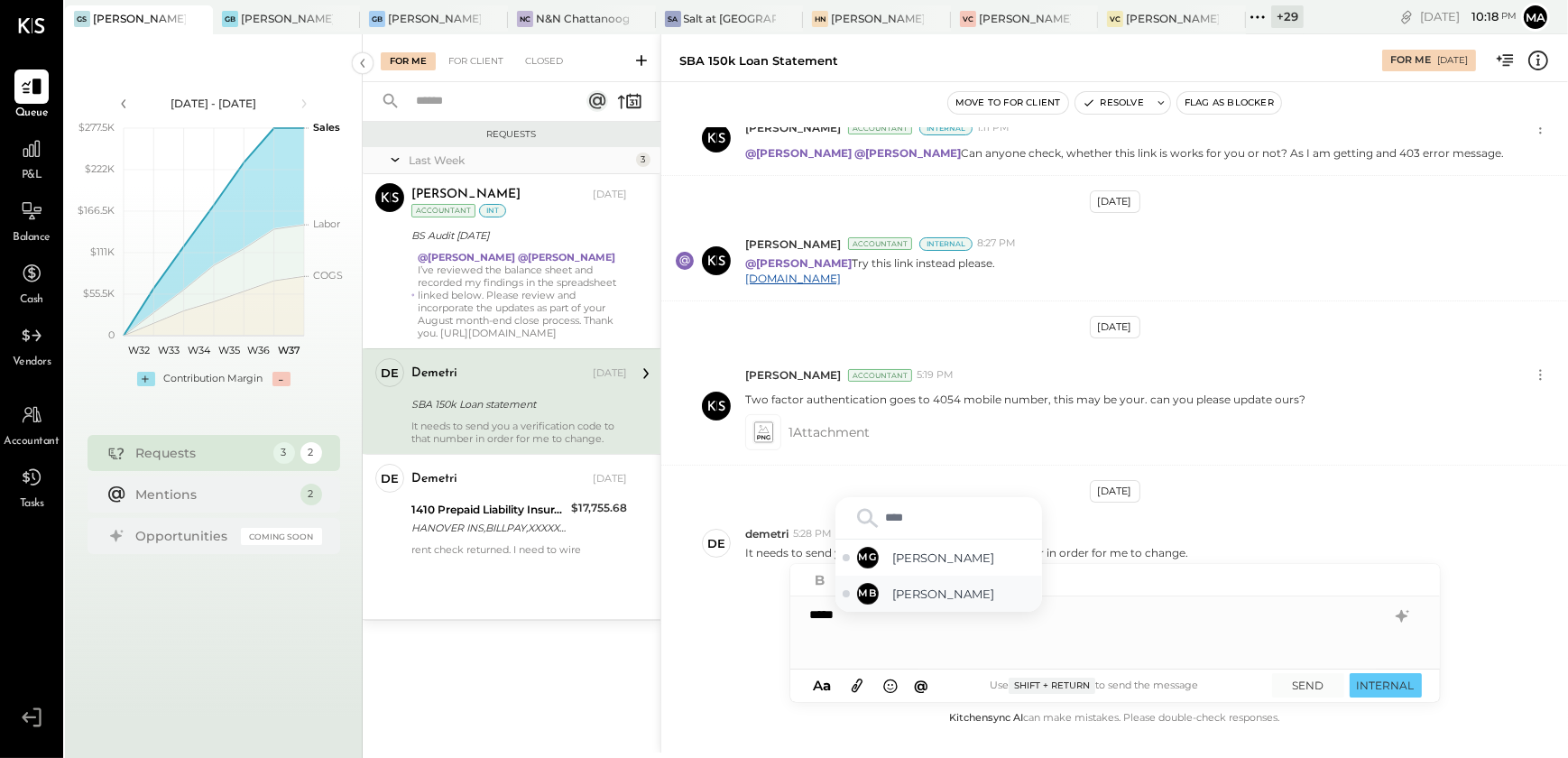
click at [898, 612] on div "MB [PERSON_NAME]" at bounding box center [939, 594] width 207 height 36
click at [1379, 694] on button "INTERNAL" at bounding box center [1387, 685] width 73 height 25
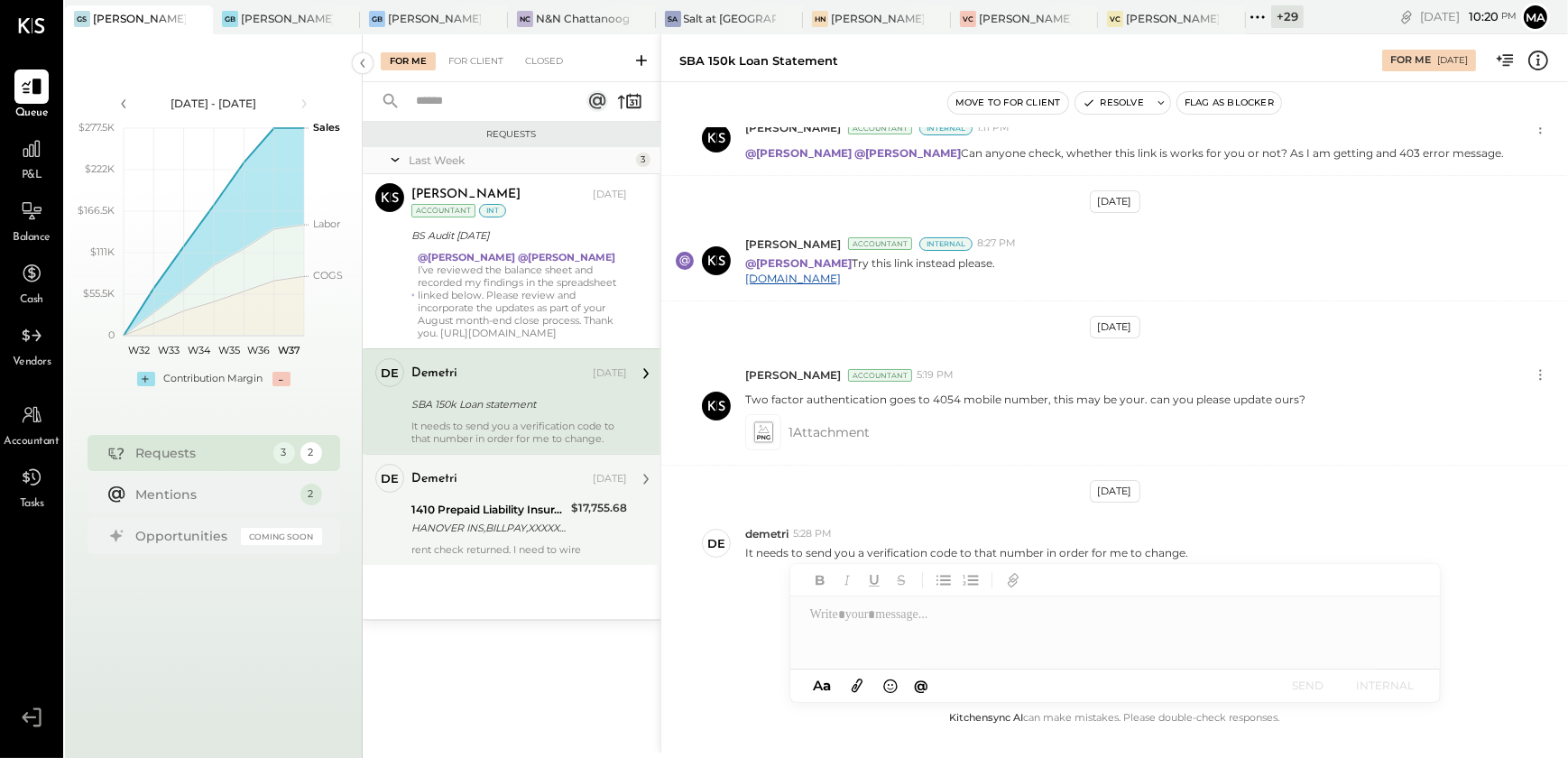
click at [452, 509] on div "1410 Prepaid Liability Insurance" at bounding box center [489, 510] width 155 height 18
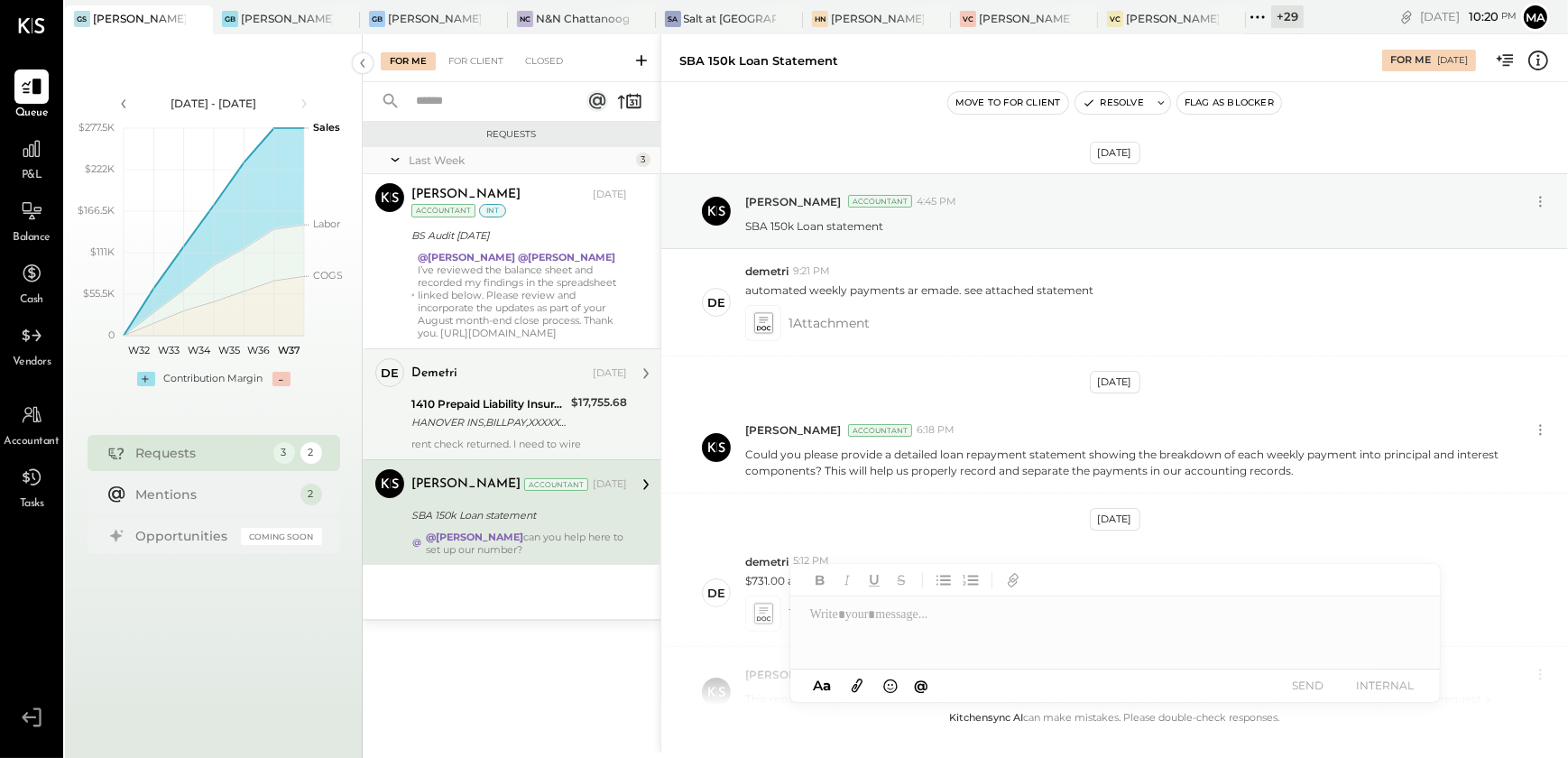
scroll to position [1208, 0]
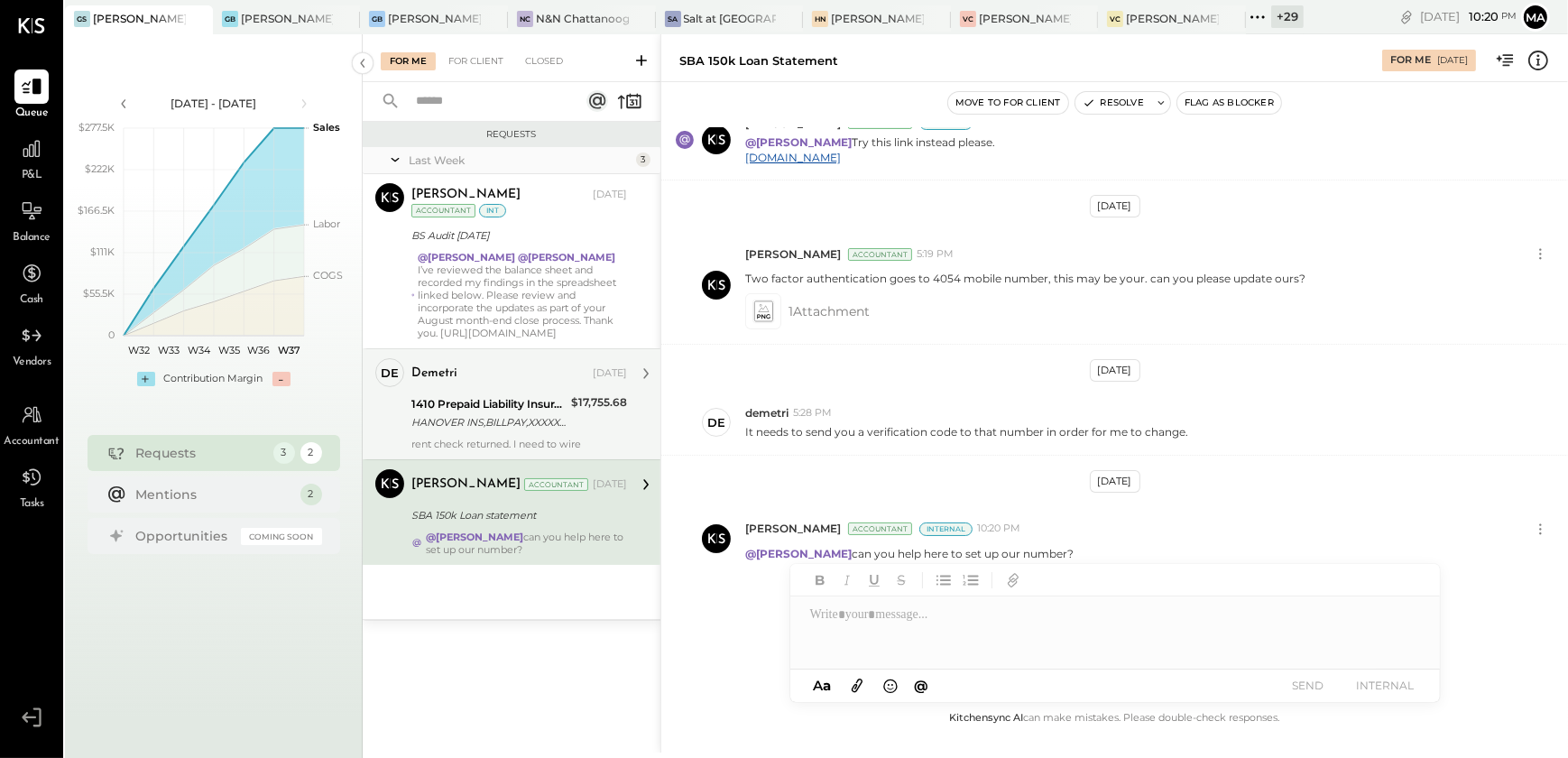
click at [471, 427] on div "HANOVER INS,BILLPAY,XXXXXX0160" at bounding box center [489, 422] width 155 height 18
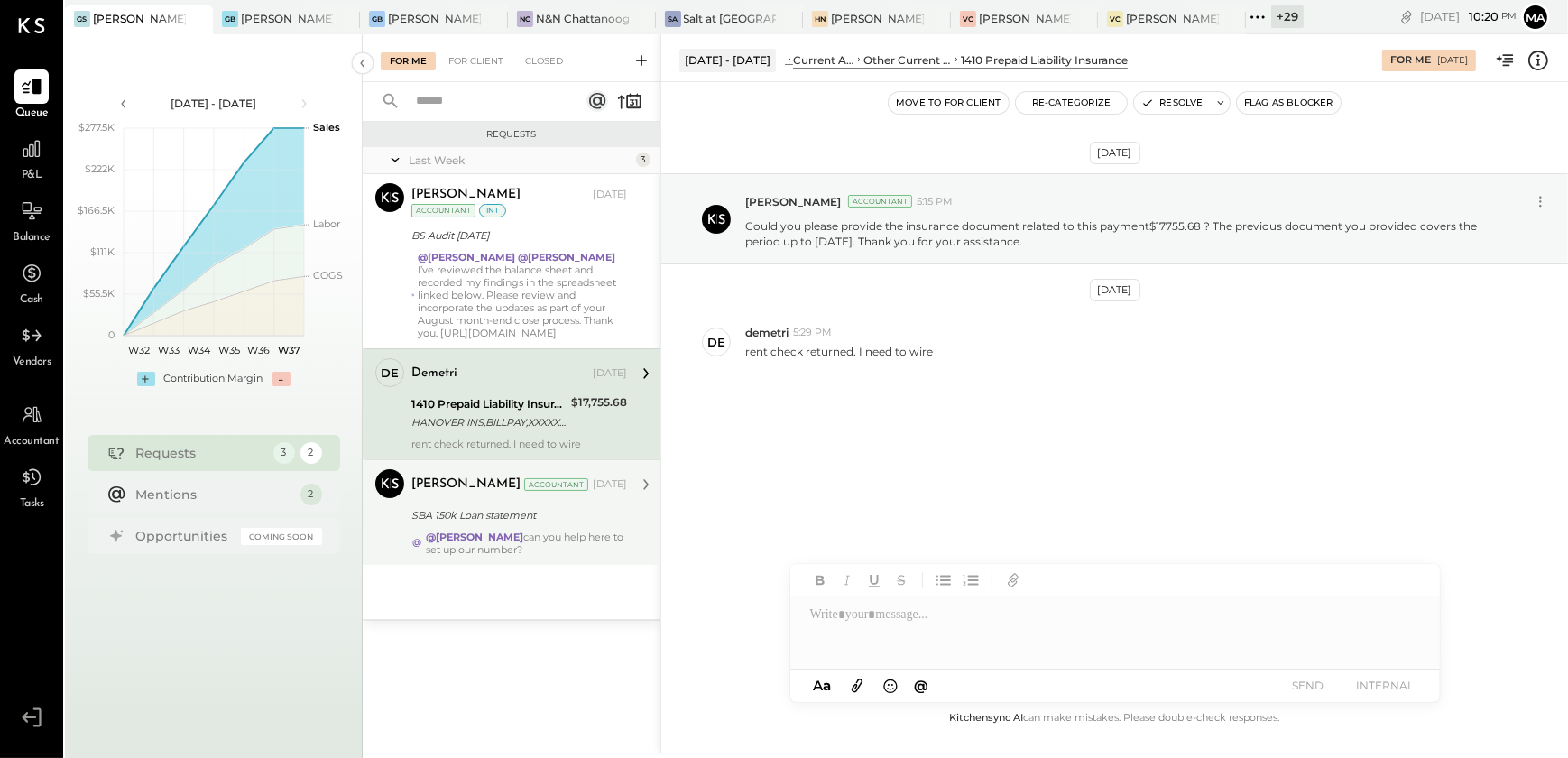
click at [472, 519] on div "SBA 150k Loan statement" at bounding box center [516, 515] width 210 height 18
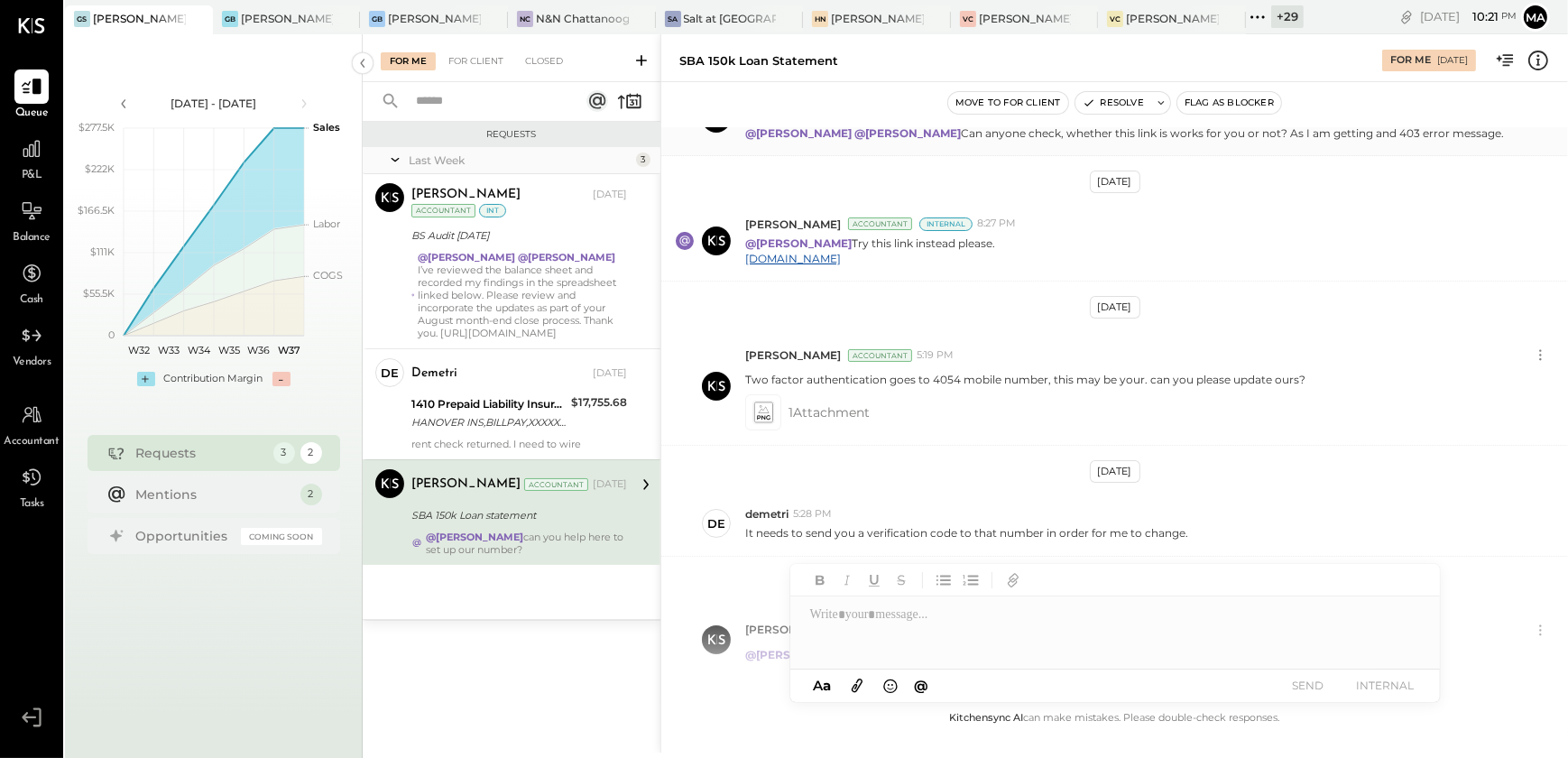
scroll to position [1208, 0]
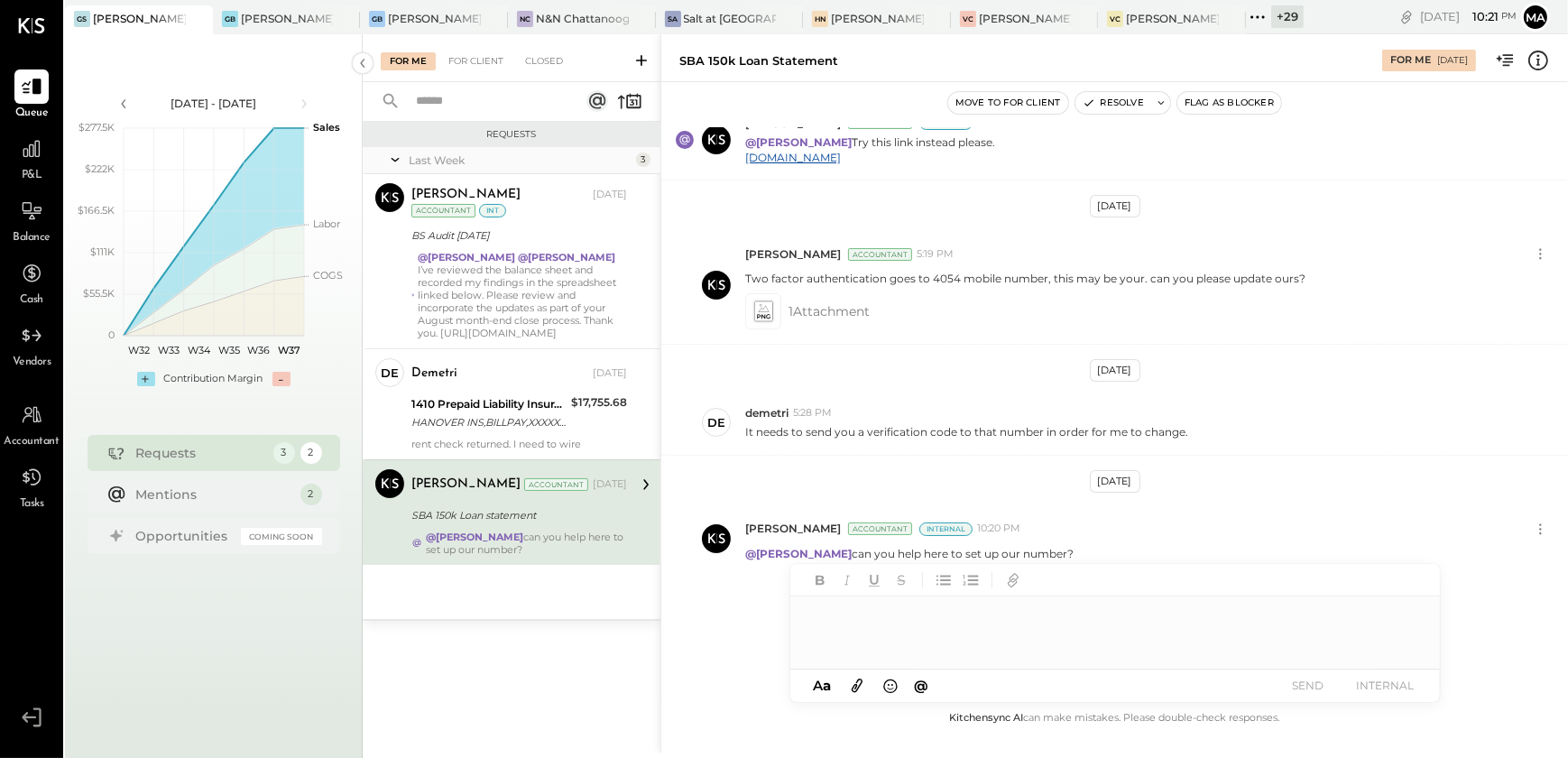
click at [852, 624] on div at bounding box center [1115, 633] width 650 height 73
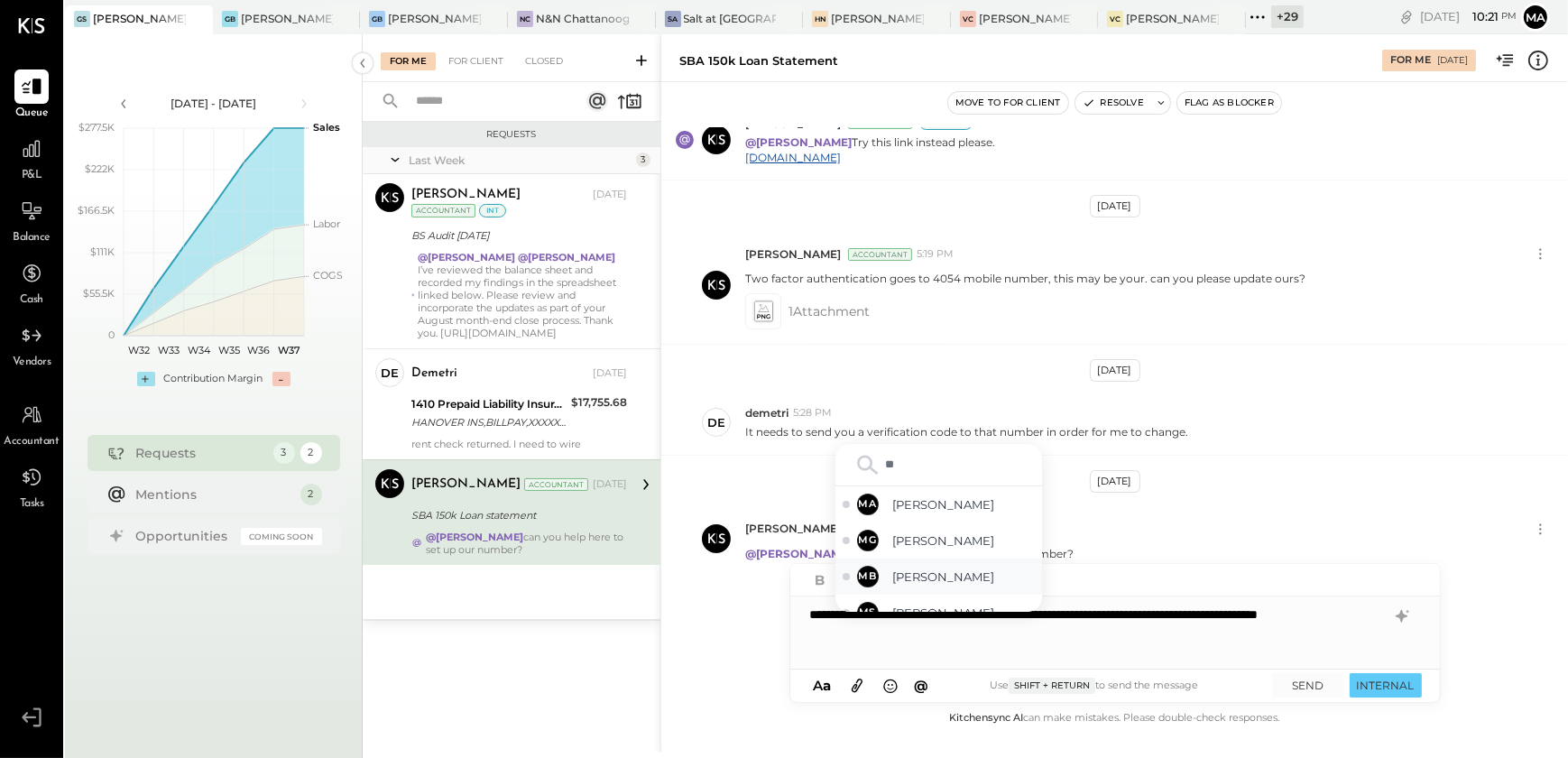
click at [978, 586] on span "[PERSON_NAME]" at bounding box center [964, 578] width 141 height 17
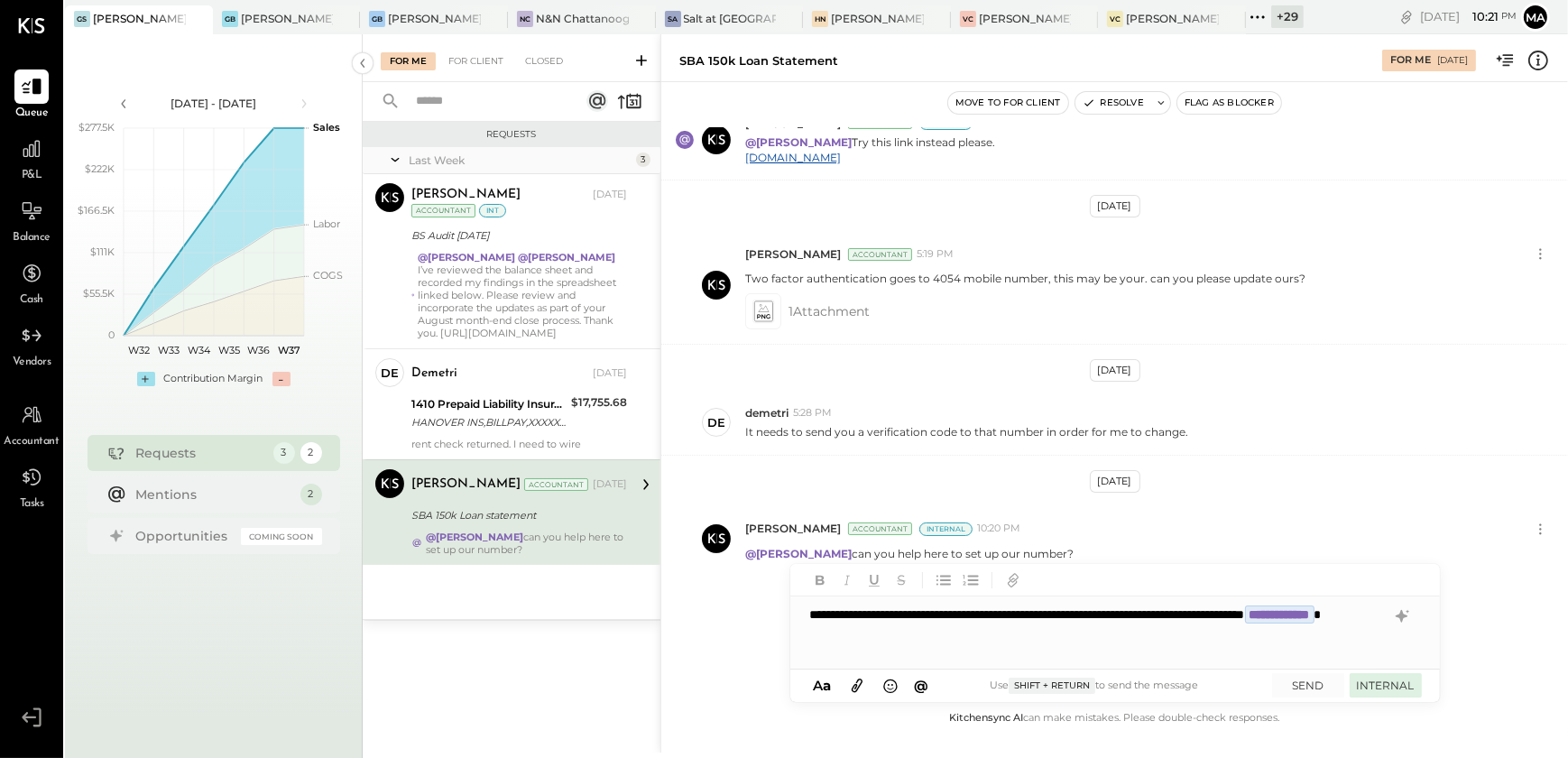
click at [1392, 682] on button "INTERNAL" at bounding box center [1387, 685] width 73 height 25
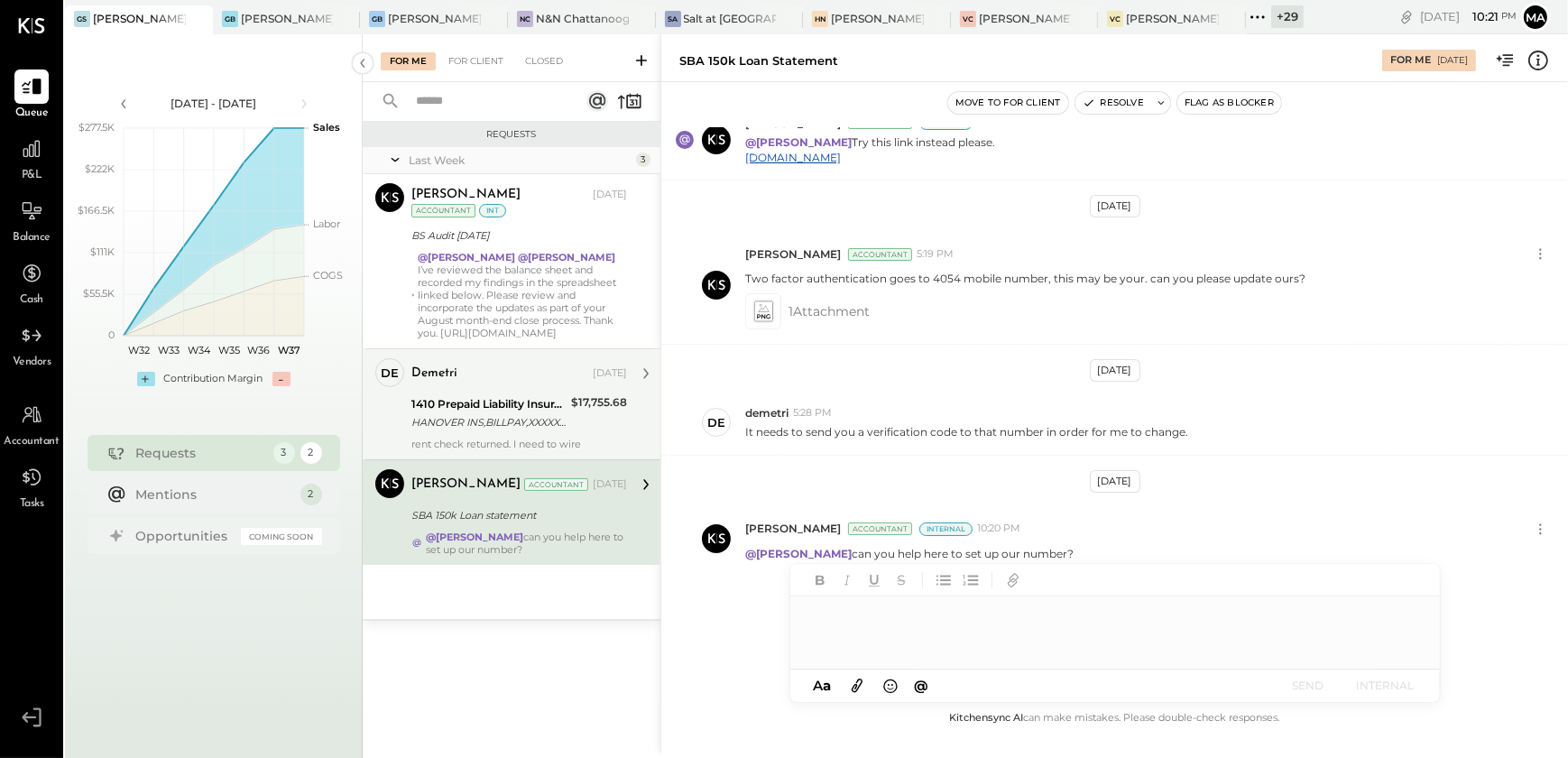
click at [538, 430] on div "HANOVER INS,BILLPAY,XXXXXX0160" at bounding box center [489, 422] width 155 height 18
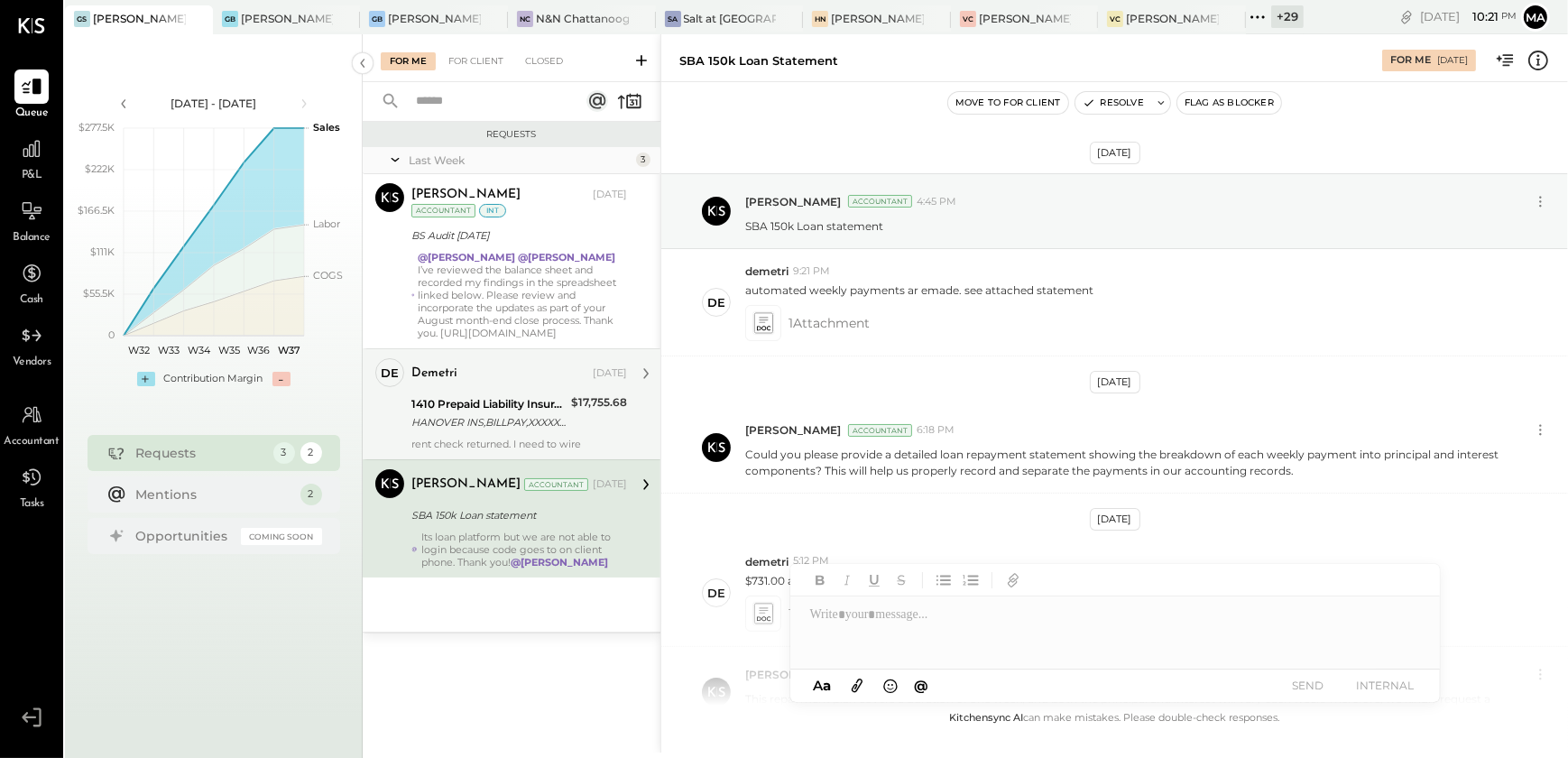
scroll to position [1282, 0]
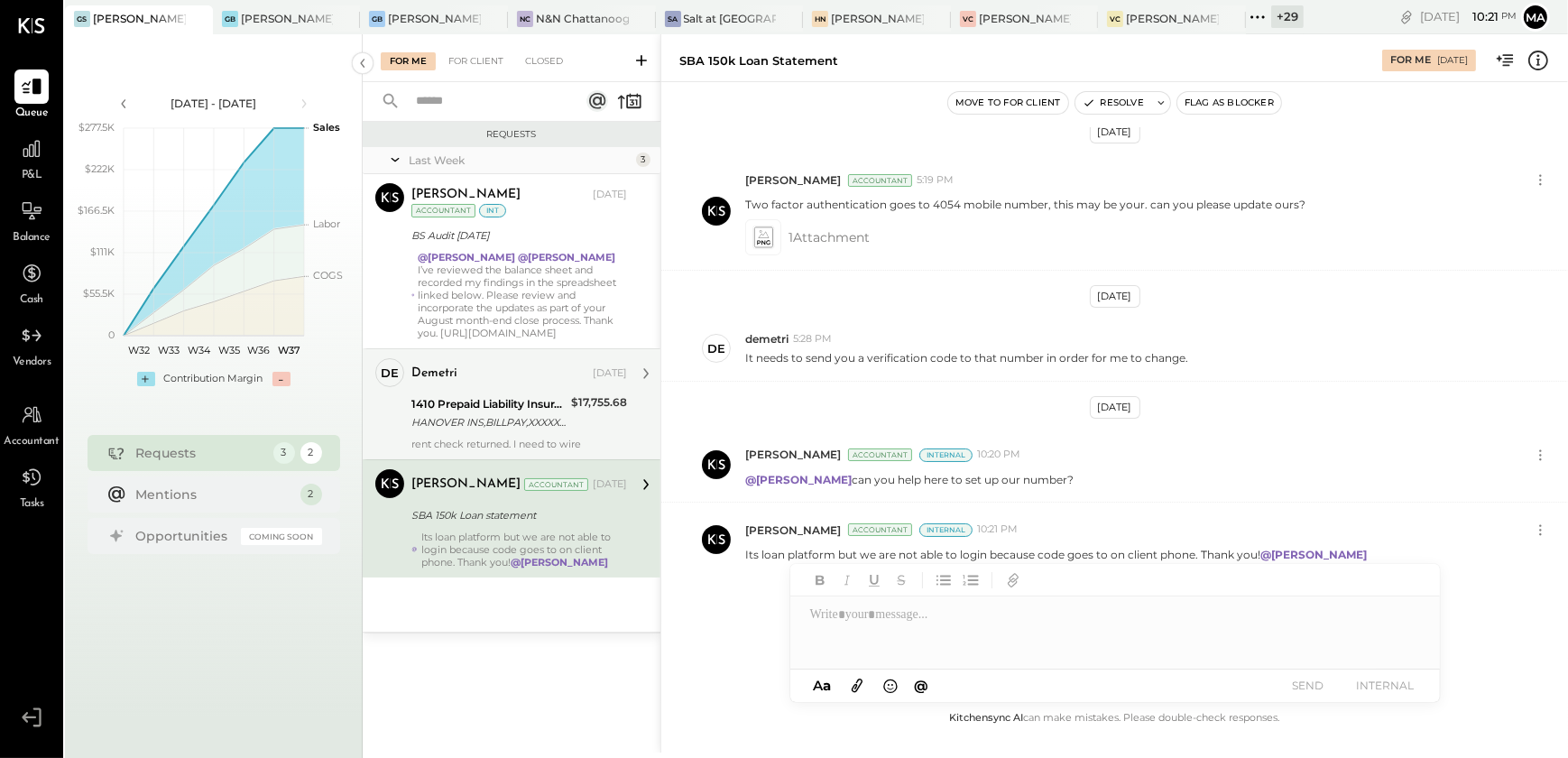
click at [484, 426] on div "HANOVER INS,BILLPAY,XXXXXX0160" at bounding box center [489, 422] width 155 height 18
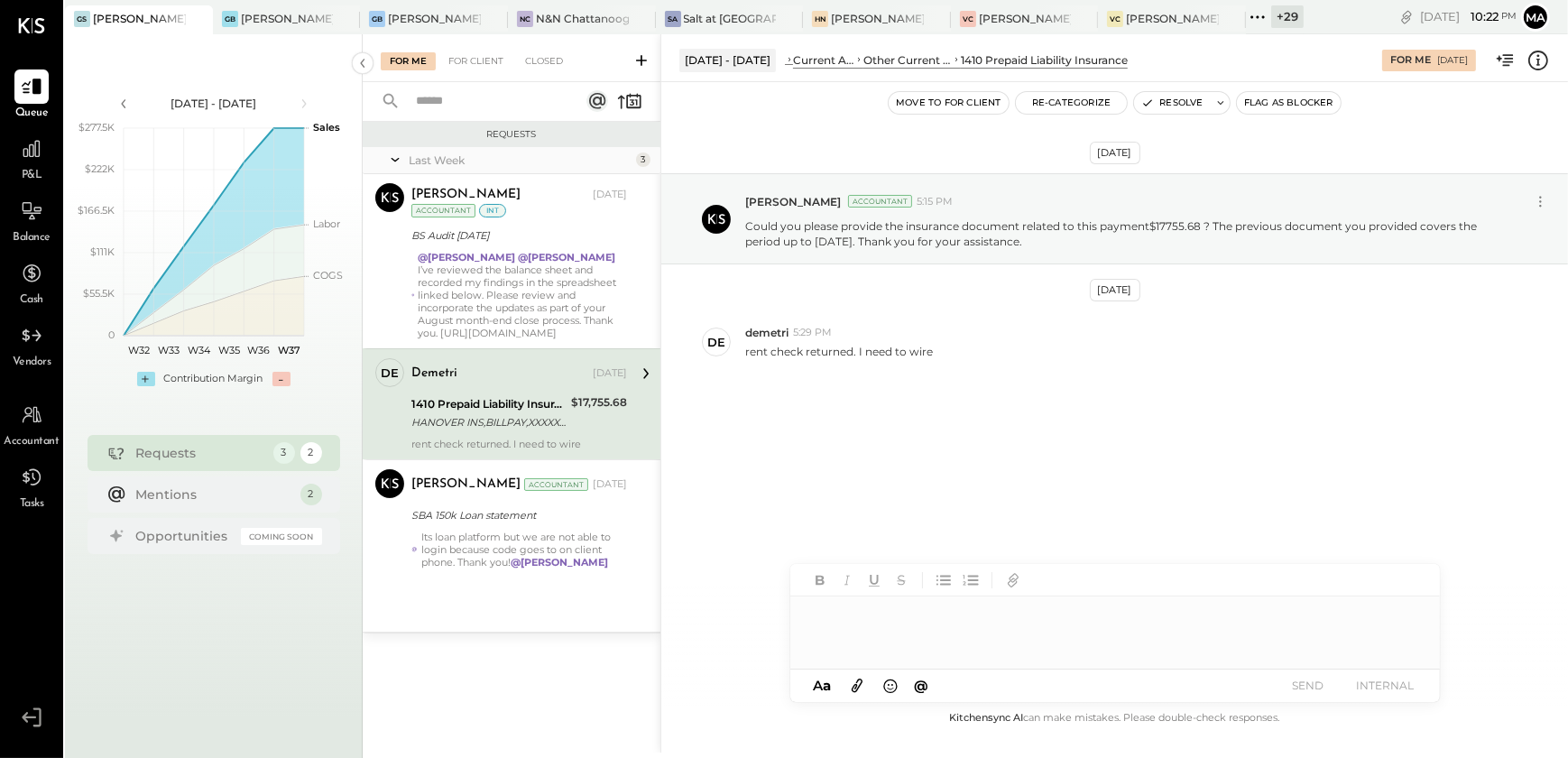
click at [899, 622] on div at bounding box center [1115, 633] width 650 height 73
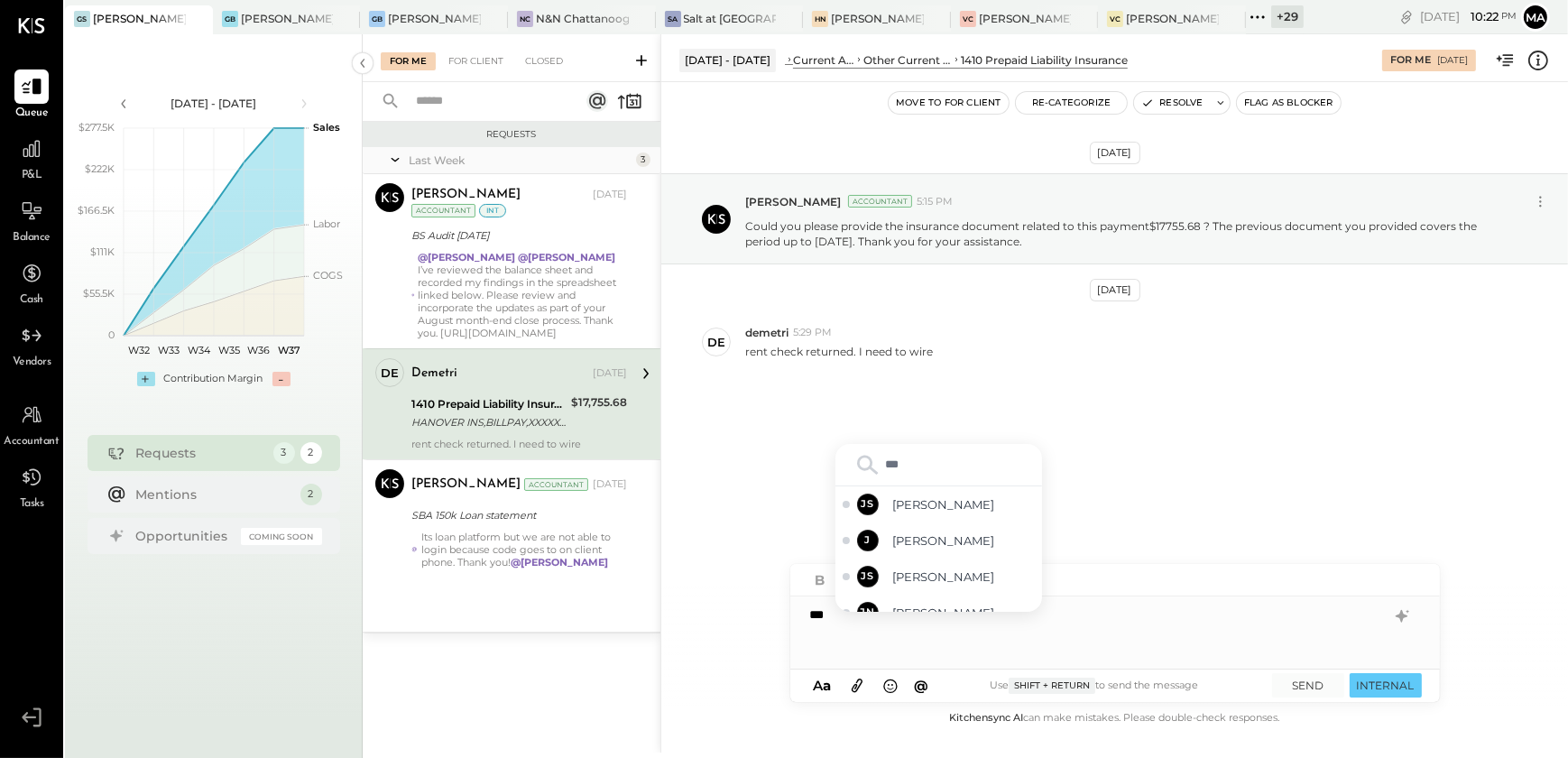
type input "****"
click at [921, 600] on span "[PERSON_NAME]" at bounding box center [964, 595] width 141 height 17
